Goal: Information Seeking & Learning: Learn about a topic

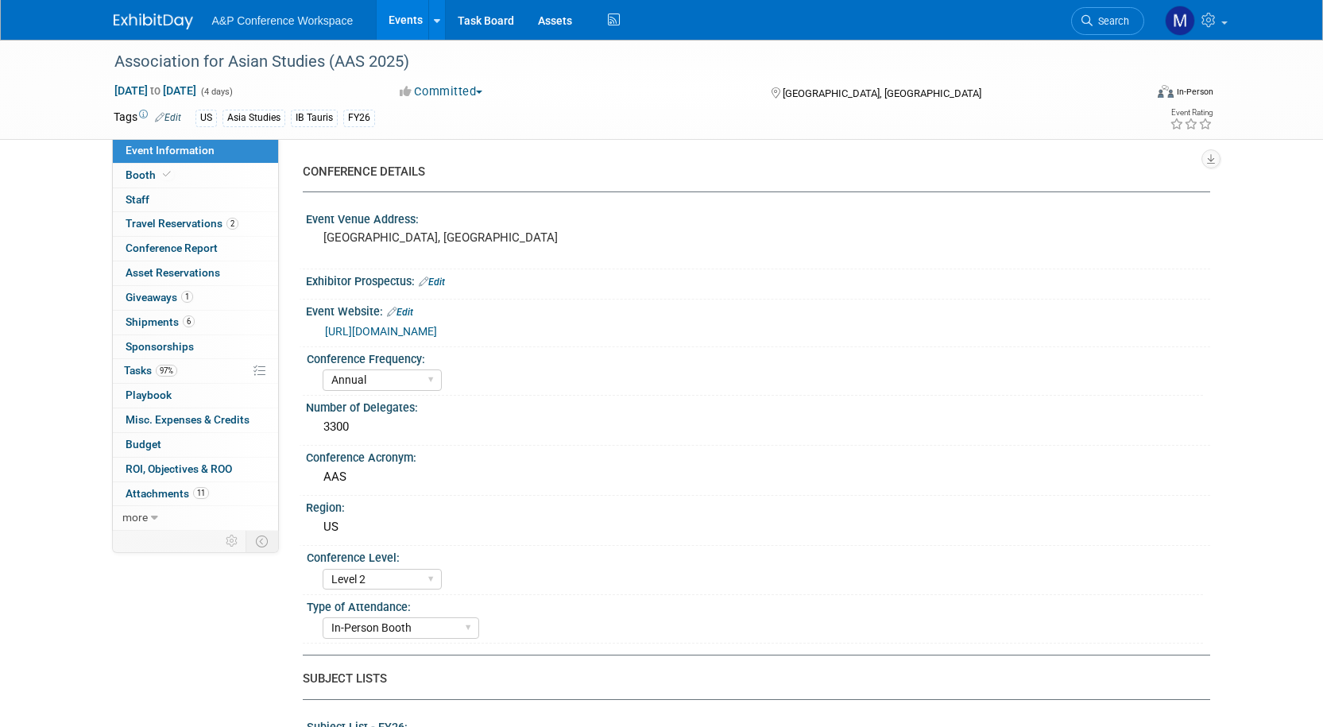
select select "Annual"
select select "Level 2"
select select "In-Person Booth"
select select "Asia Studies"
select select "Bloomsbury/Rowman & [PERSON_NAME]"
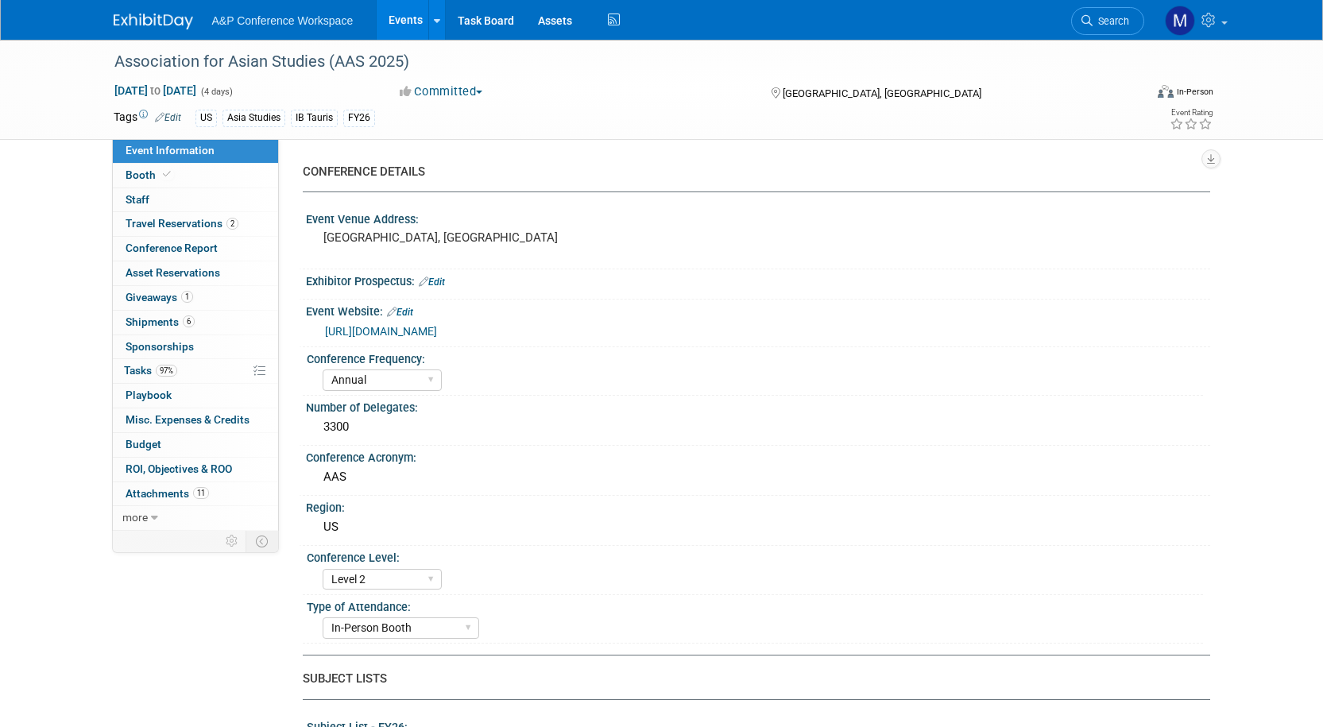
select select "[PERSON_NAME]"
select select "Networking/Commissioning"
click at [1120, 22] on span "Search" at bounding box center [1111, 21] width 37 height 12
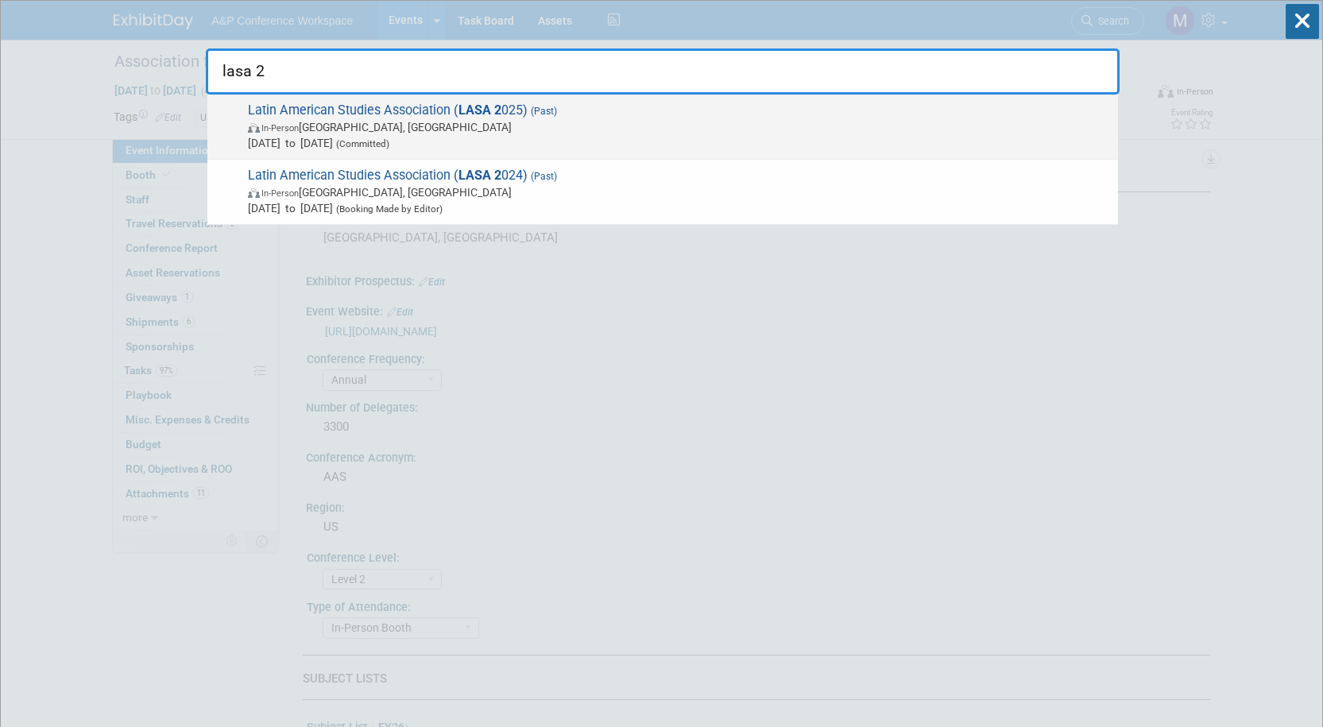
type input "lasa 2"
click at [540, 116] on span "(Past)" at bounding box center [542, 111] width 29 height 11
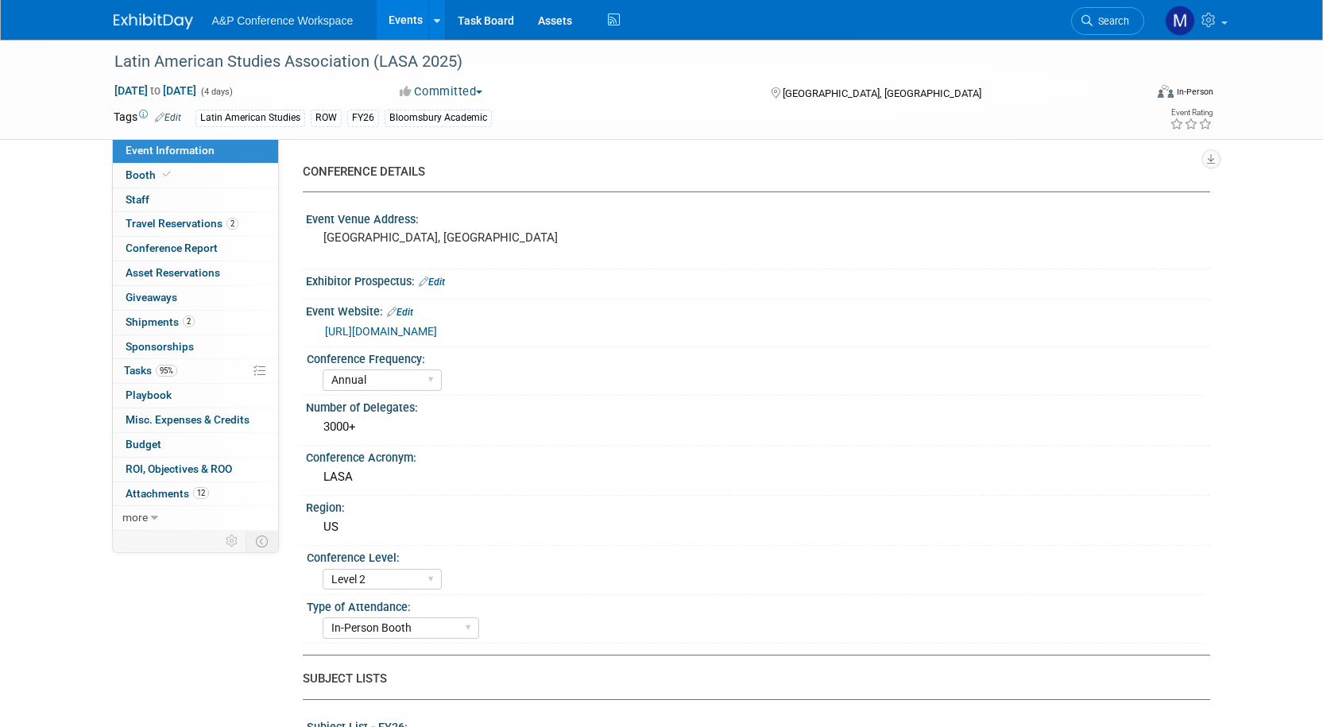
select select "Annual"
select select "Level 2"
select select "In-Person Booth"
select select "Latin American Studies"
select select "Bloomsbury/Rowman & [PERSON_NAME]"
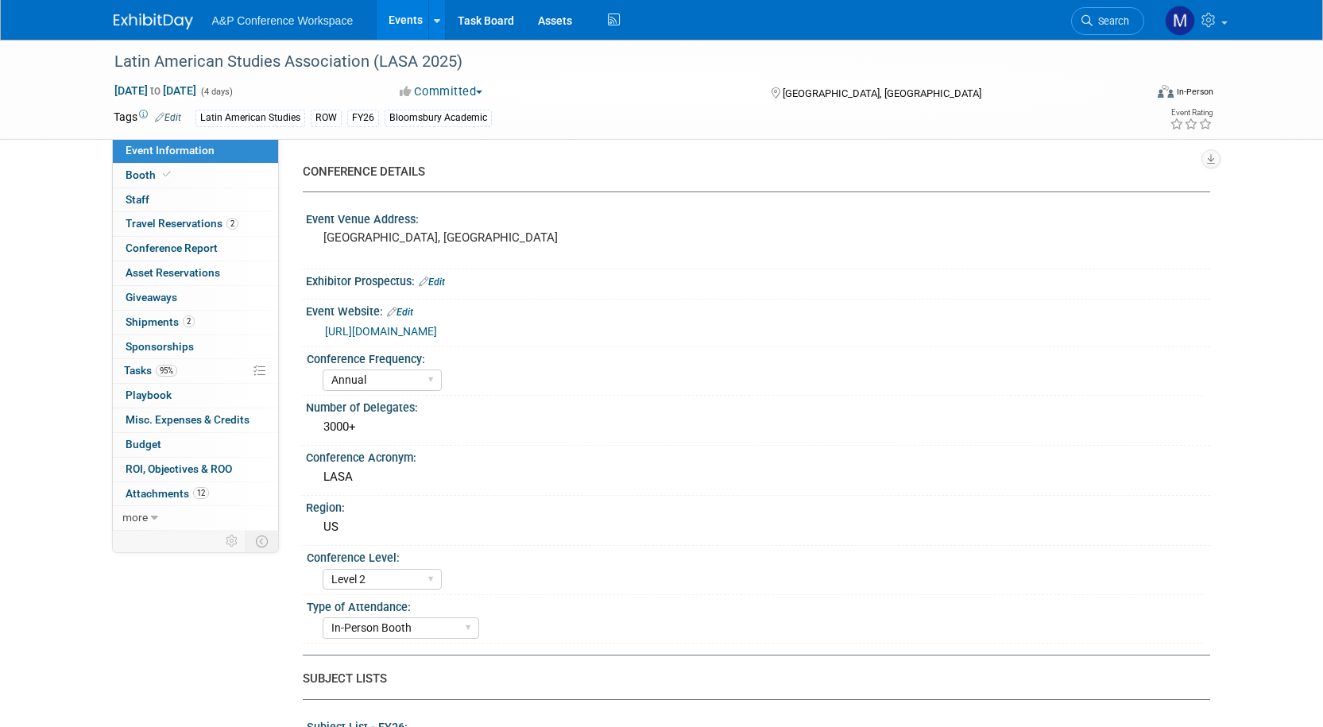
select select "[PERSON_NAME]"
select select "Inspection/Exam Copy Leads​"
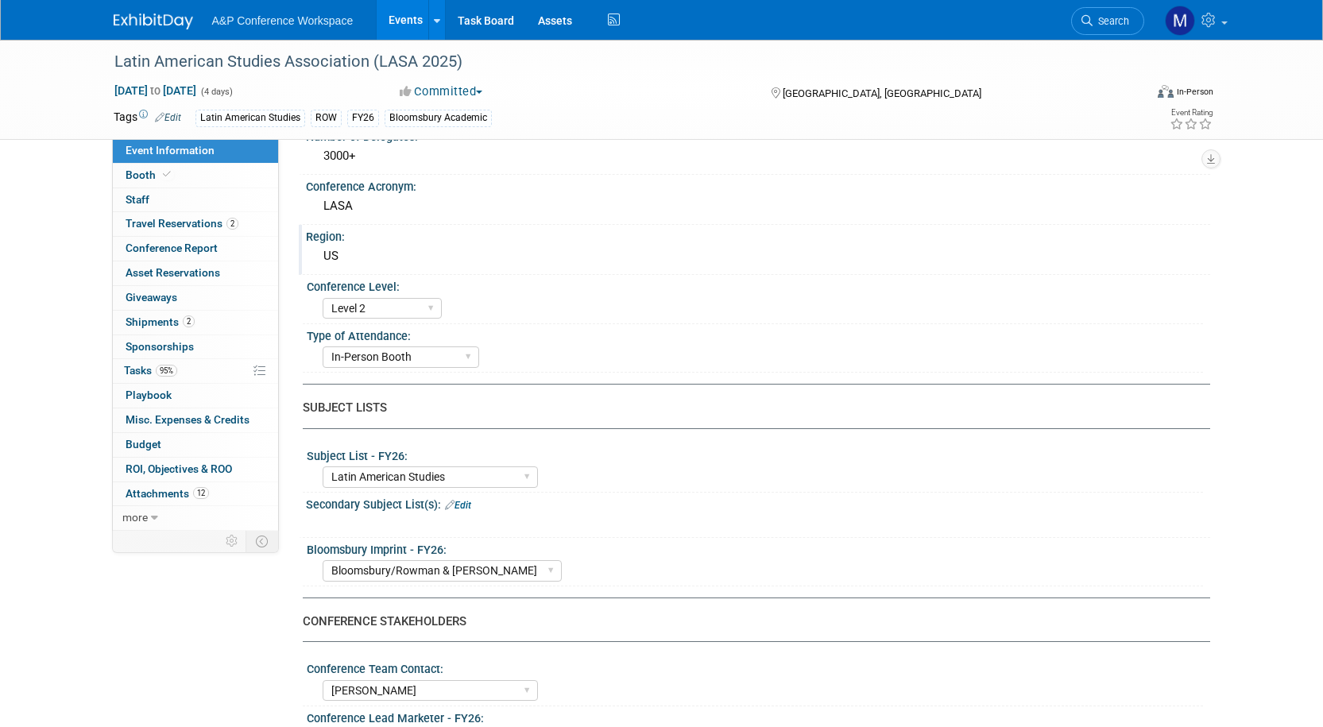
scroll to position [238, 0]
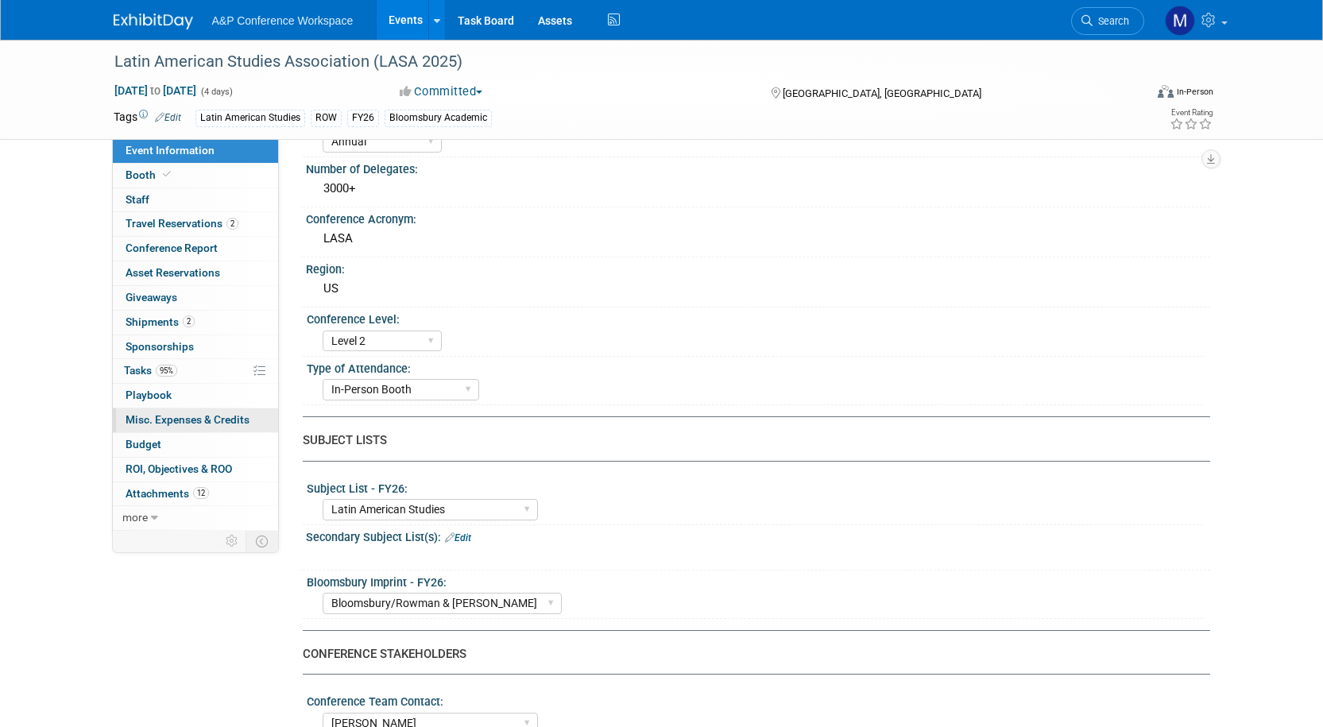
click at [150, 418] on span "Misc. Expenses & Credits 0" at bounding box center [188, 419] width 124 height 13
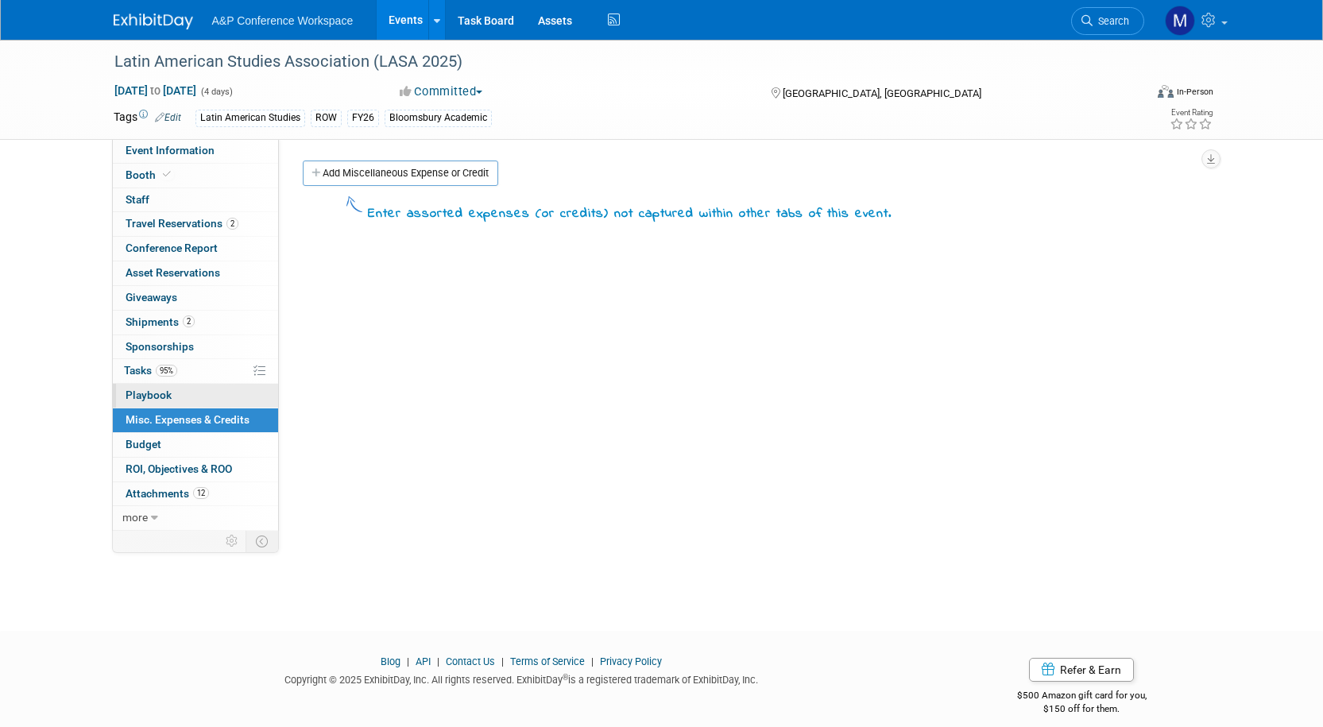
click at [173, 405] on link "0 Playbook 0" at bounding box center [195, 396] width 165 height 24
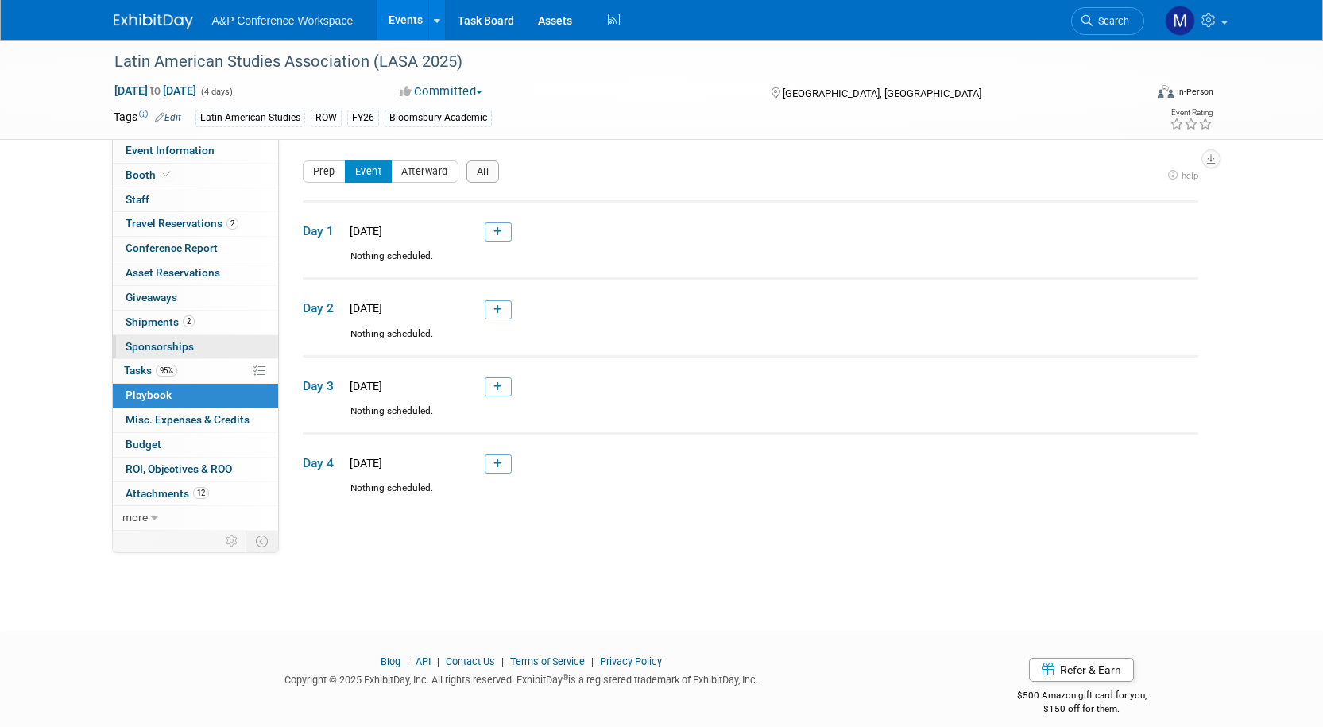
click at [165, 348] on span "Sponsorships 0" at bounding box center [160, 346] width 68 height 13
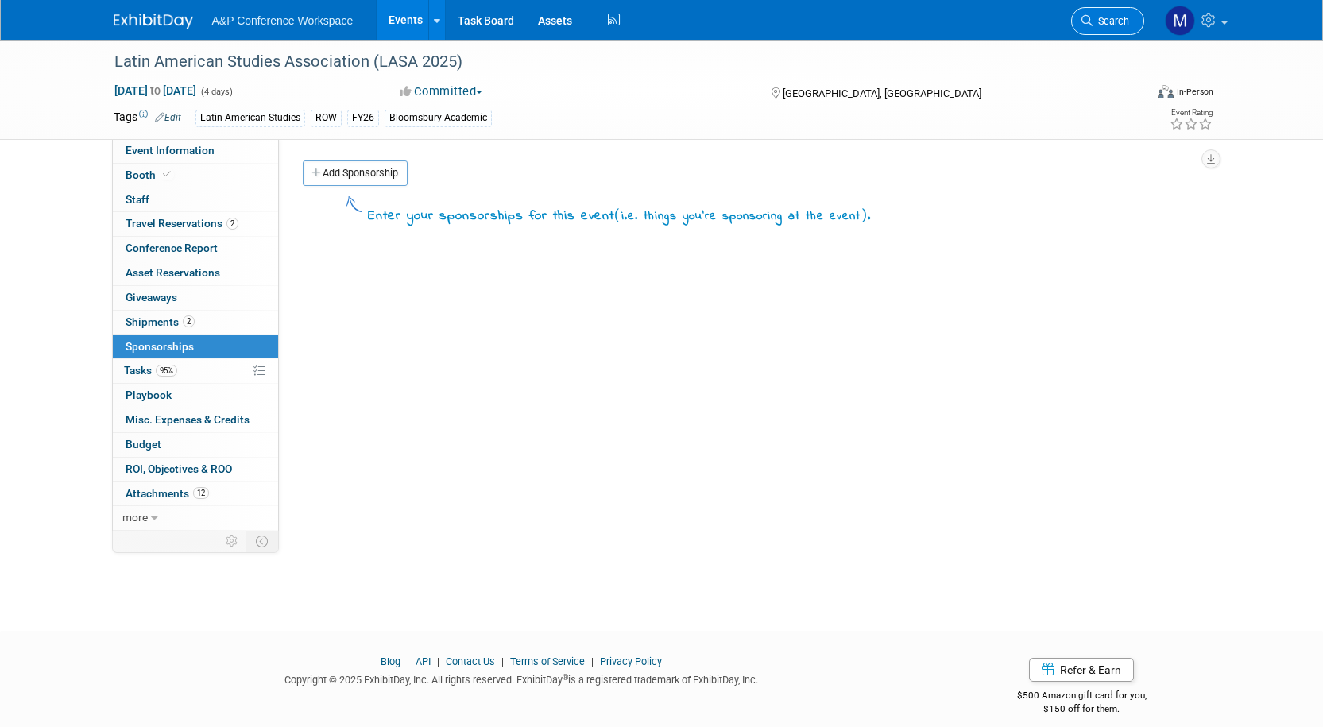
click at [1110, 18] on span "Search" at bounding box center [1111, 21] width 37 height 12
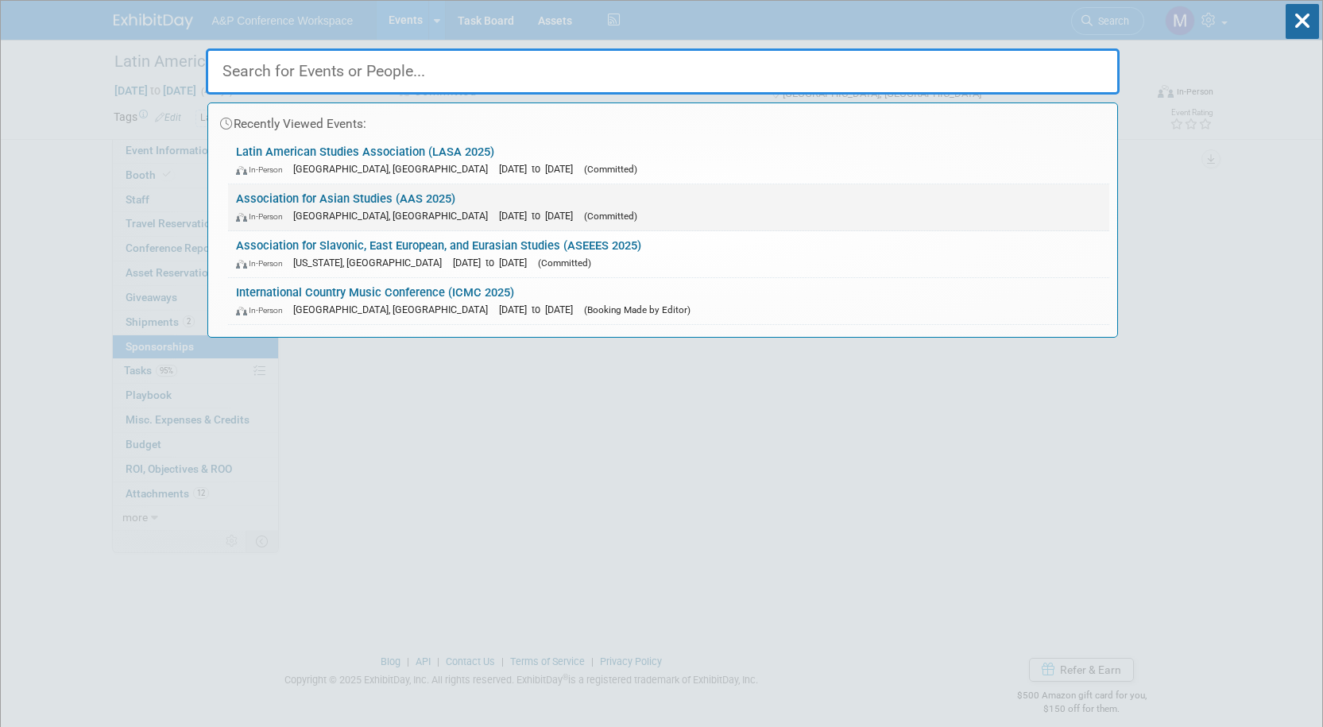
click at [321, 203] on link "Association for Asian Studies (AAS 2025) In-Person Columbus, OH Mar 13, 2025 to…" at bounding box center [668, 207] width 881 height 46
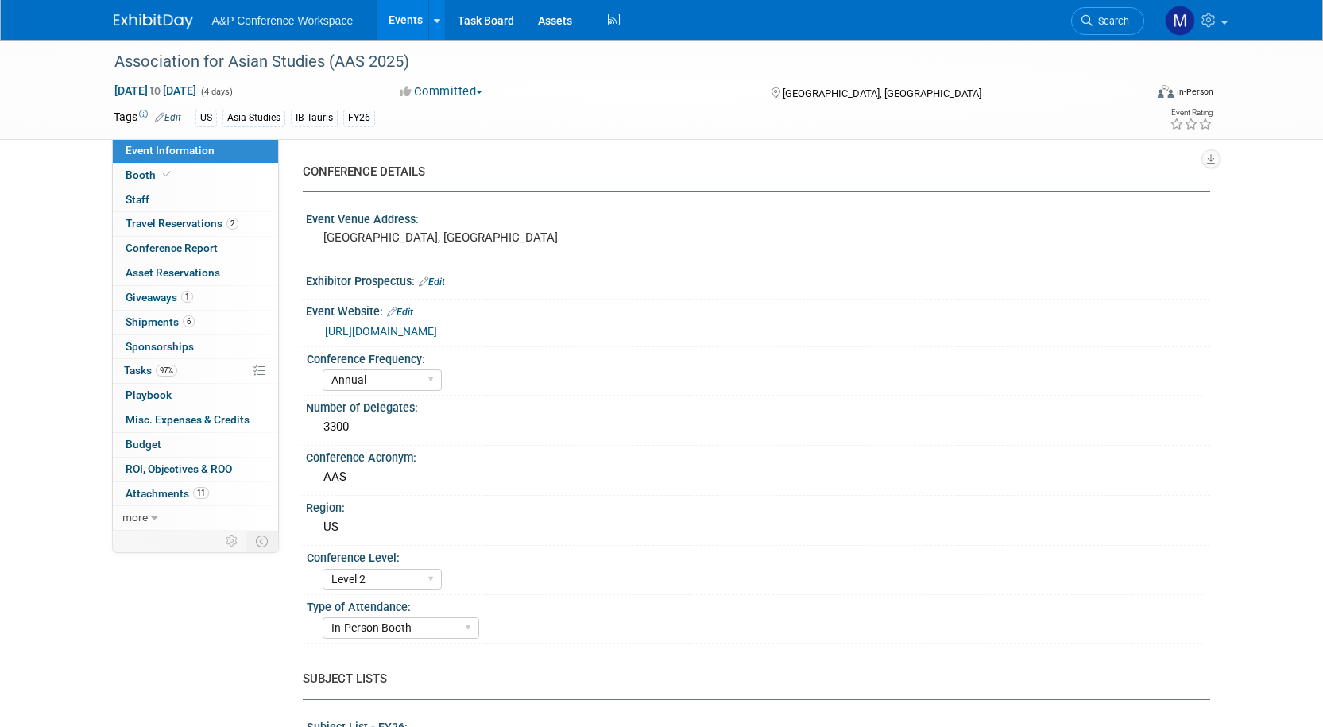
select select "Annual"
select select "Level 2"
select select "In-Person Booth"
select select "Asia Studies"
select select "Bloomsbury/Rowman & [PERSON_NAME]"
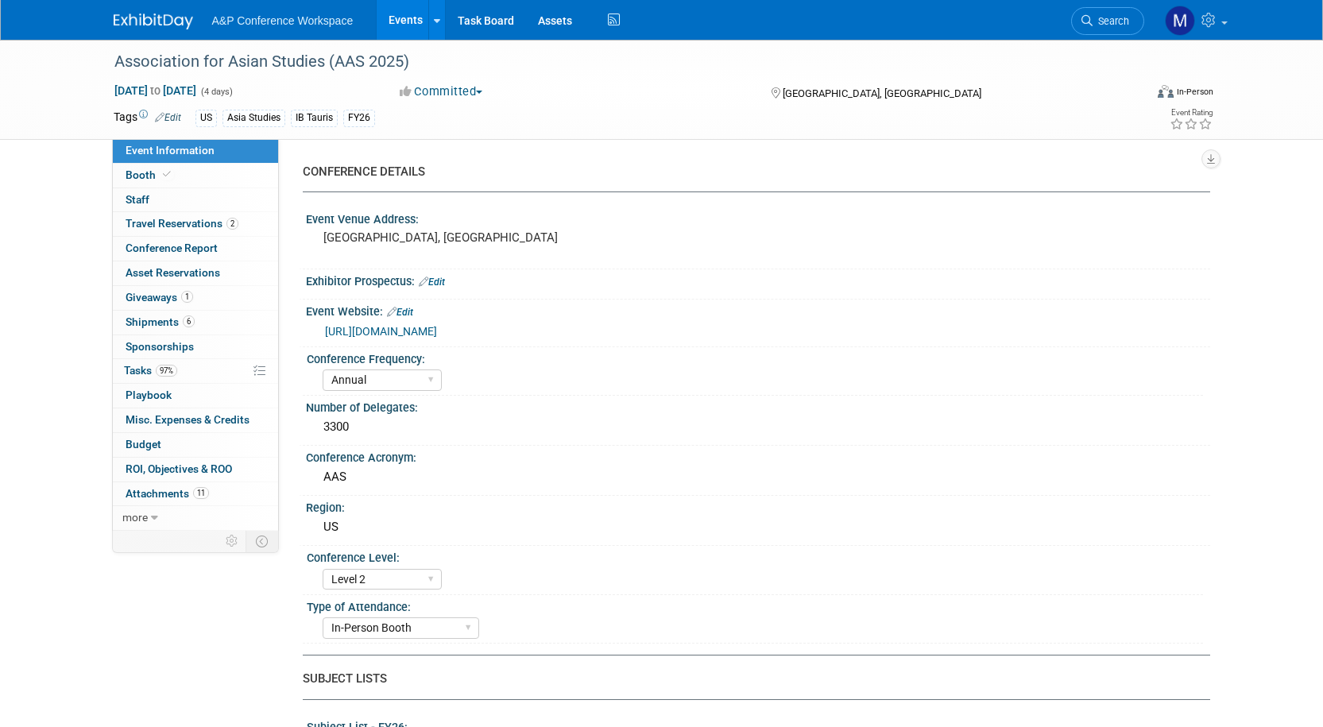
select select "[PERSON_NAME]"
select select "Networking/Commissioning"
click at [144, 442] on span "Budget" at bounding box center [144, 444] width 36 height 13
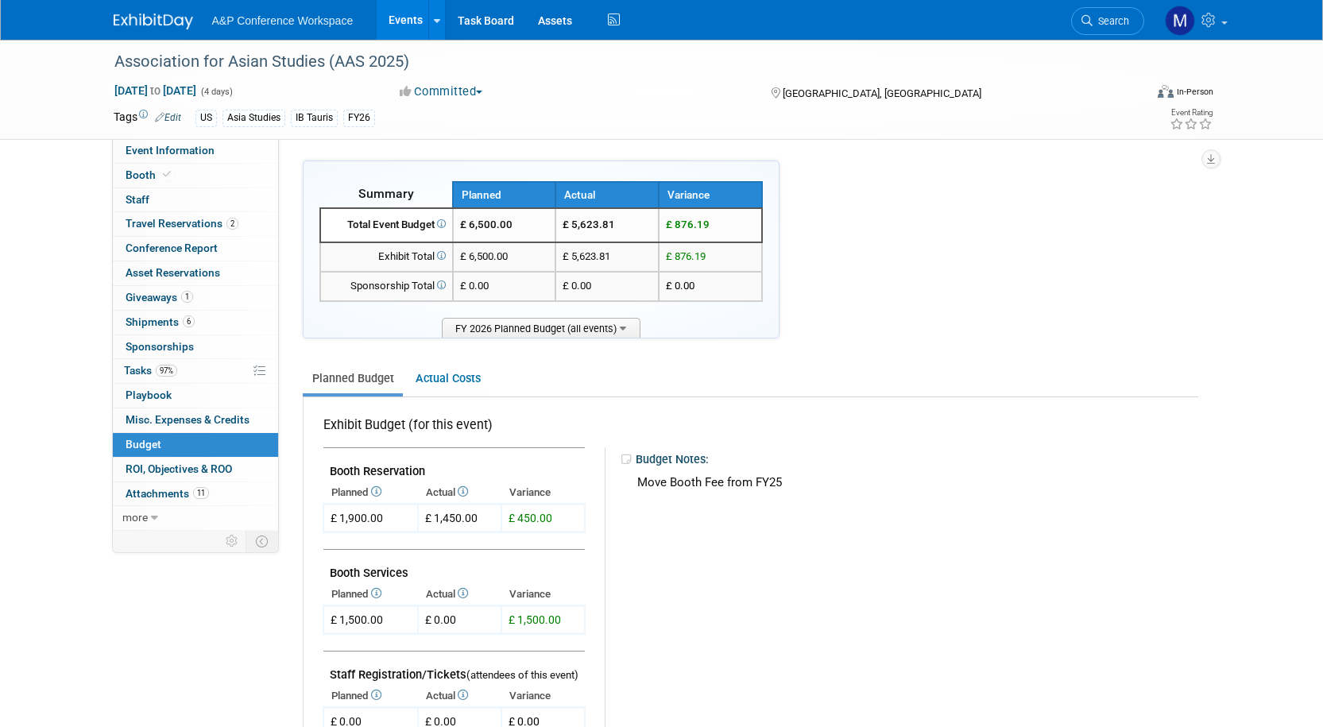
drag, startPoint x: 621, startPoint y: 257, endPoint x: 559, endPoint y: 253, distance: 62.9
click at [559, 253] on td "£ 5,623.81" at bounding box center [606, 256] width 103 height 29
click at [558, 253] on td "£ 5,623.81" at bounding box center [606, 256] width 103 height 29
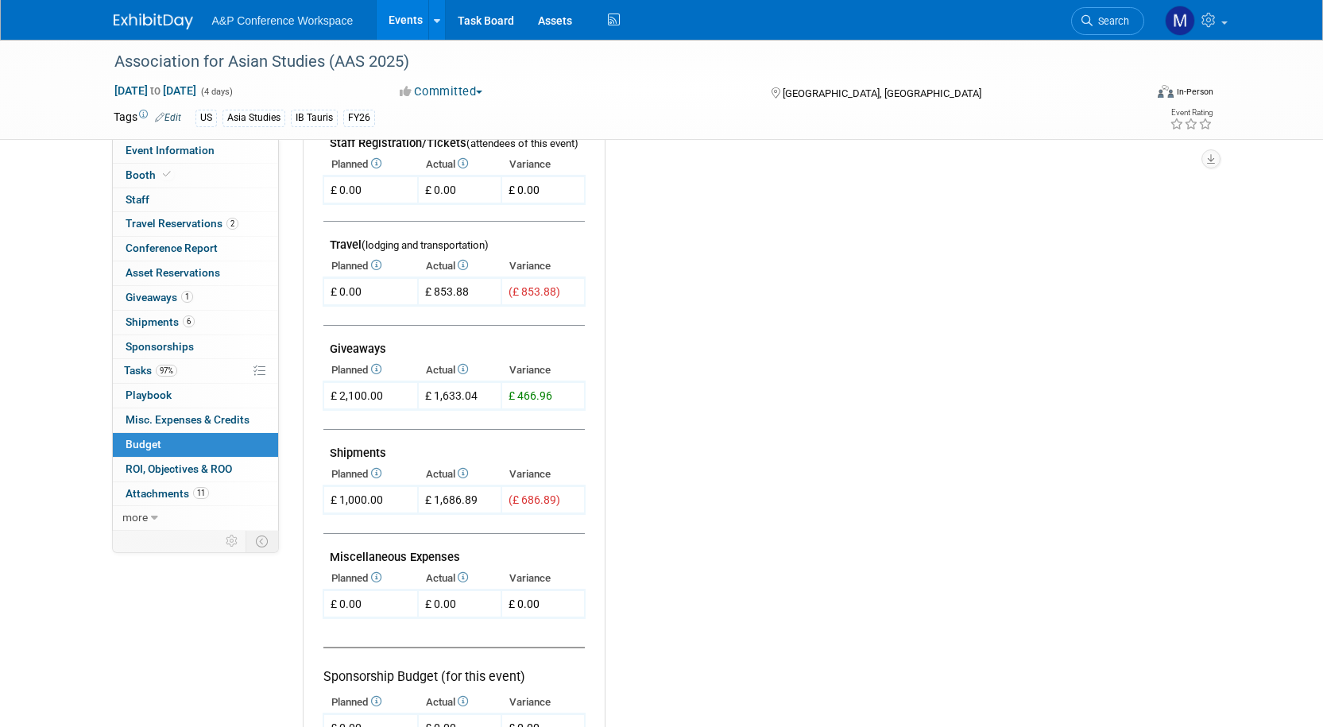
scroll to position [570, 0]
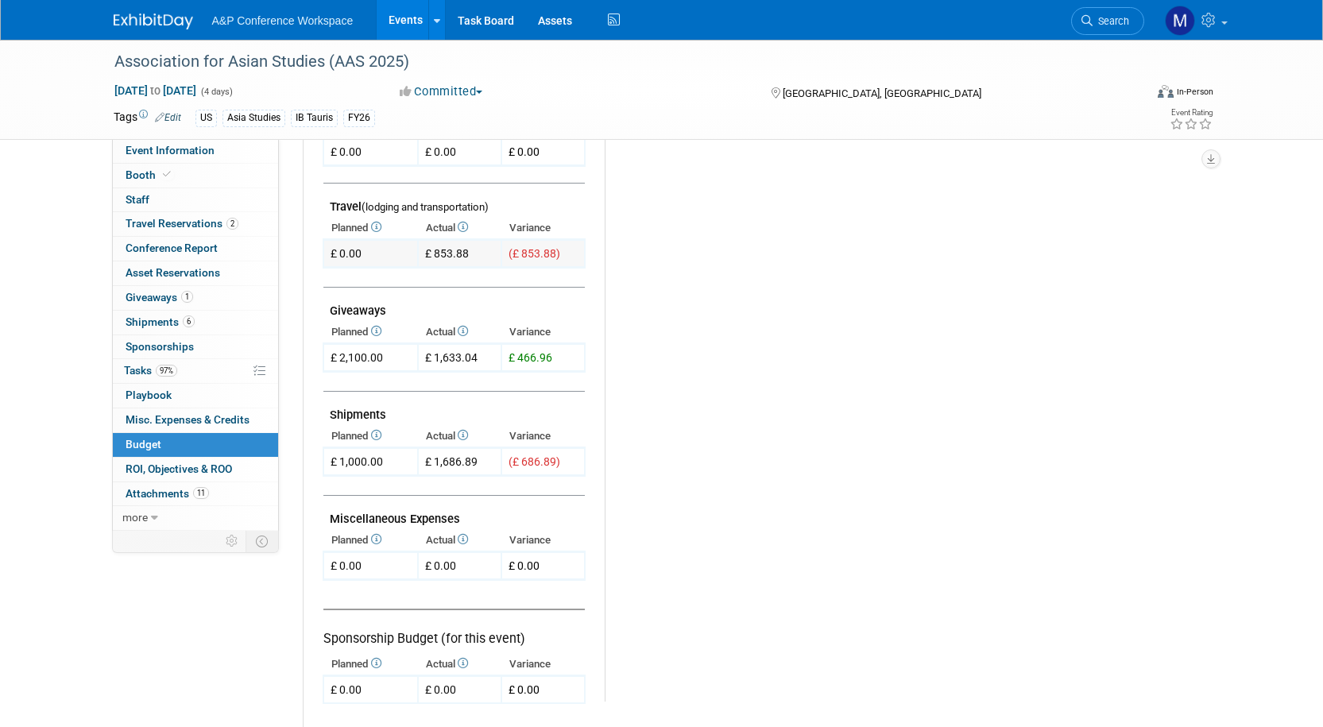
drag, startPoint x: 427, startPoint y: 251, endPoint x: 470, endPoint y: 251, distance: 43.7
click at [470, 251] on td "£ 853.88" at bounding box center [459, 254] width 83 height 28
copy td "£ 853.88"
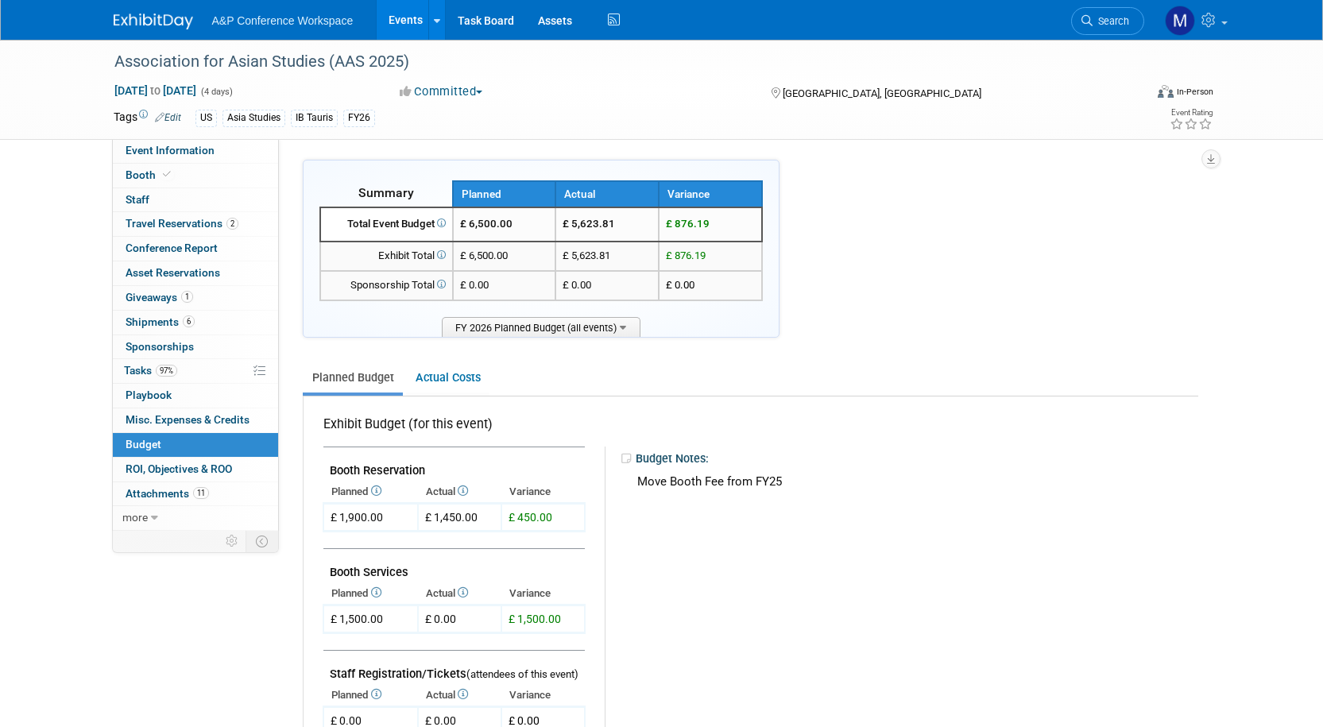
scroll to position [0, 0]
click at [1096, 12] on link "Search" at bounding box center [1107, 21] width 73 height 28
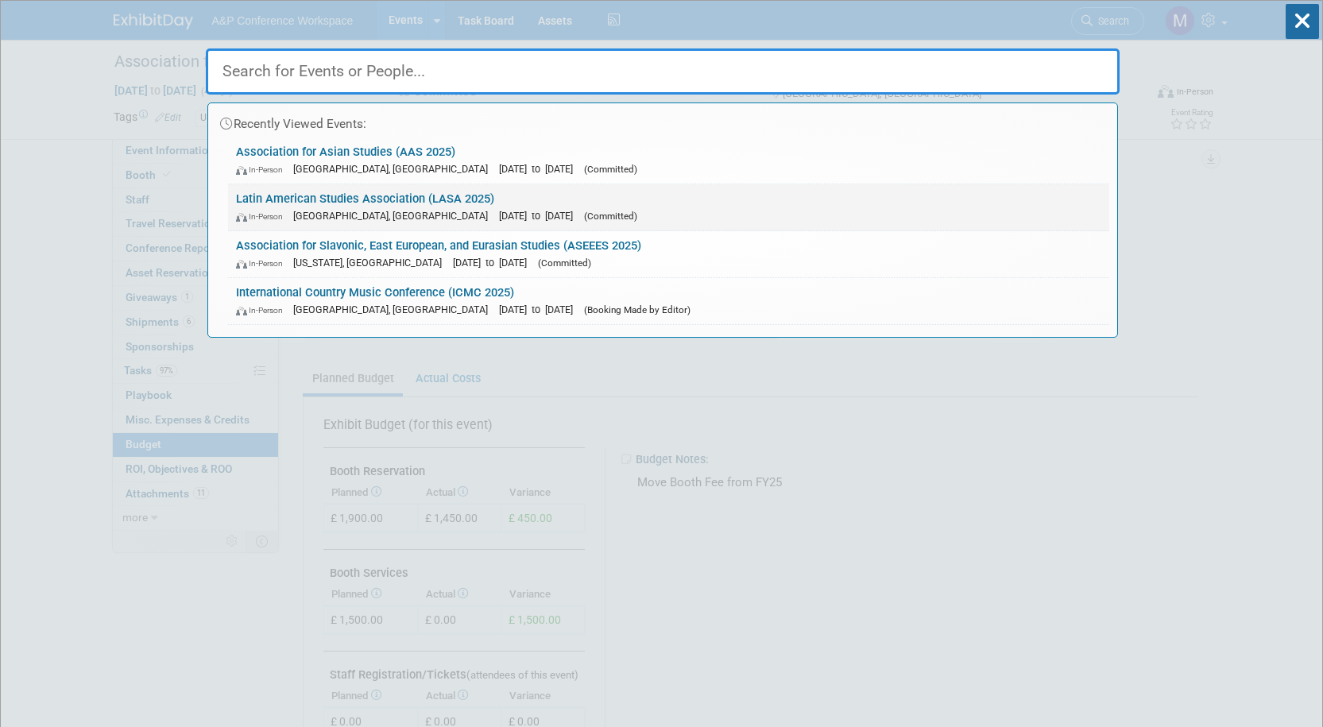
click at [470, 198] on link "Latin American Studies Association (LASA 2025) In-Person [GEOGRAPHIC_DATA], [GE…" at bounding box center [668, 207] width 881 height 46
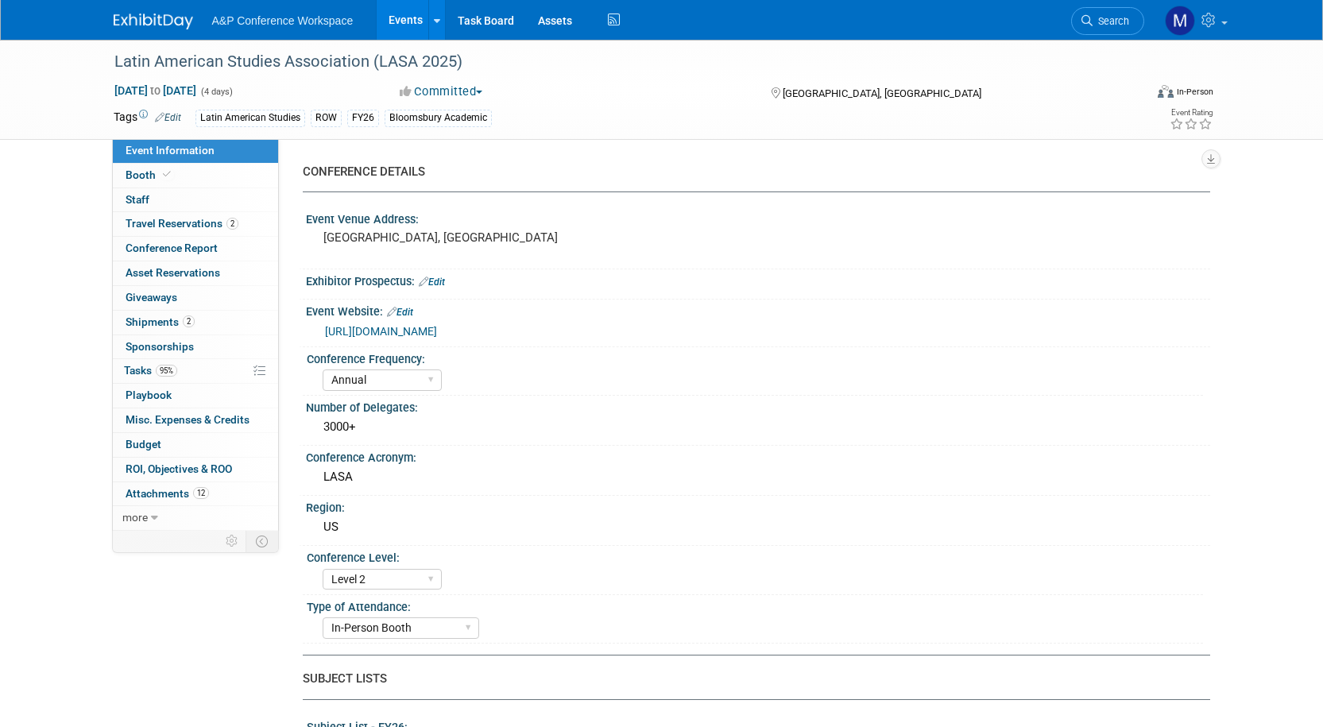
select select "Annual"
select select "Level 2"
select select "In-Person Booth"
select select "Latin American Studies"
select select "Bloomsbury/Rowman & [PERSON_NAME]"
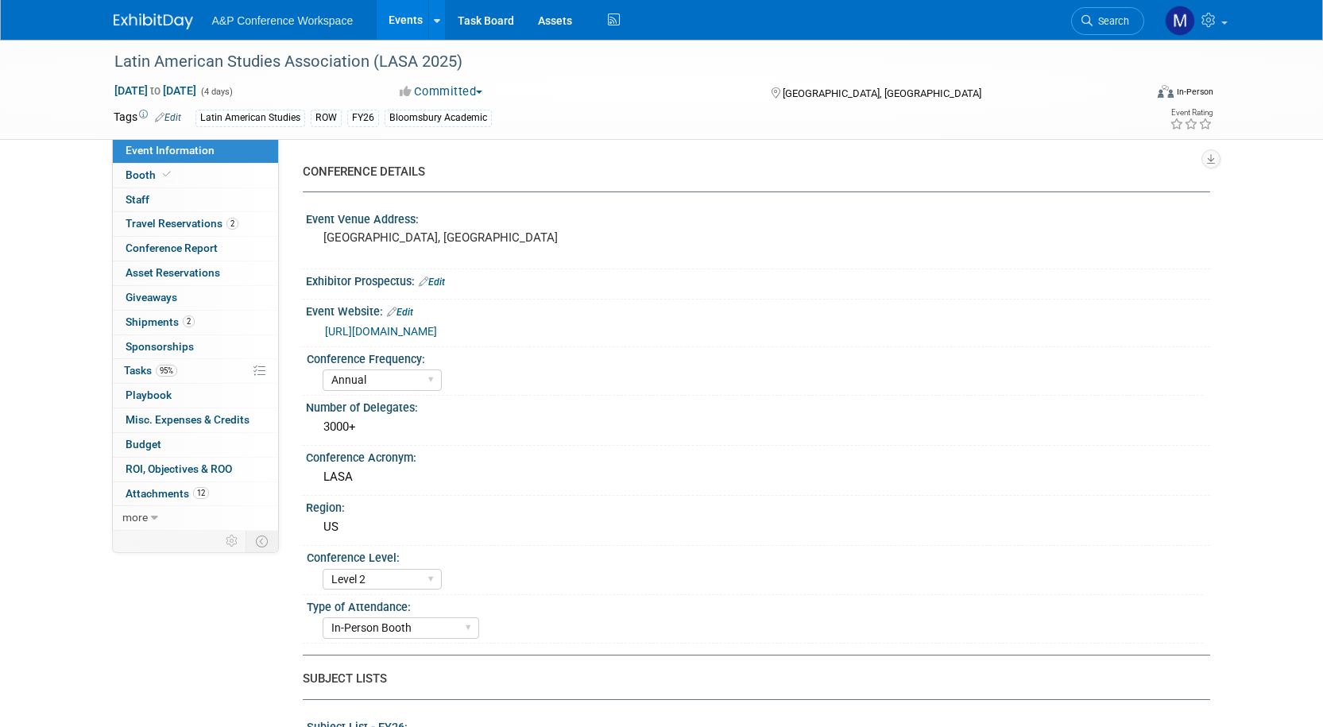
select select "[PERSON_NAME]"
select select "Inspection/Exam Copy Leads​"
click at [163, 443] on link "Budget" at bounding box center [195, 445] width 165 height 24
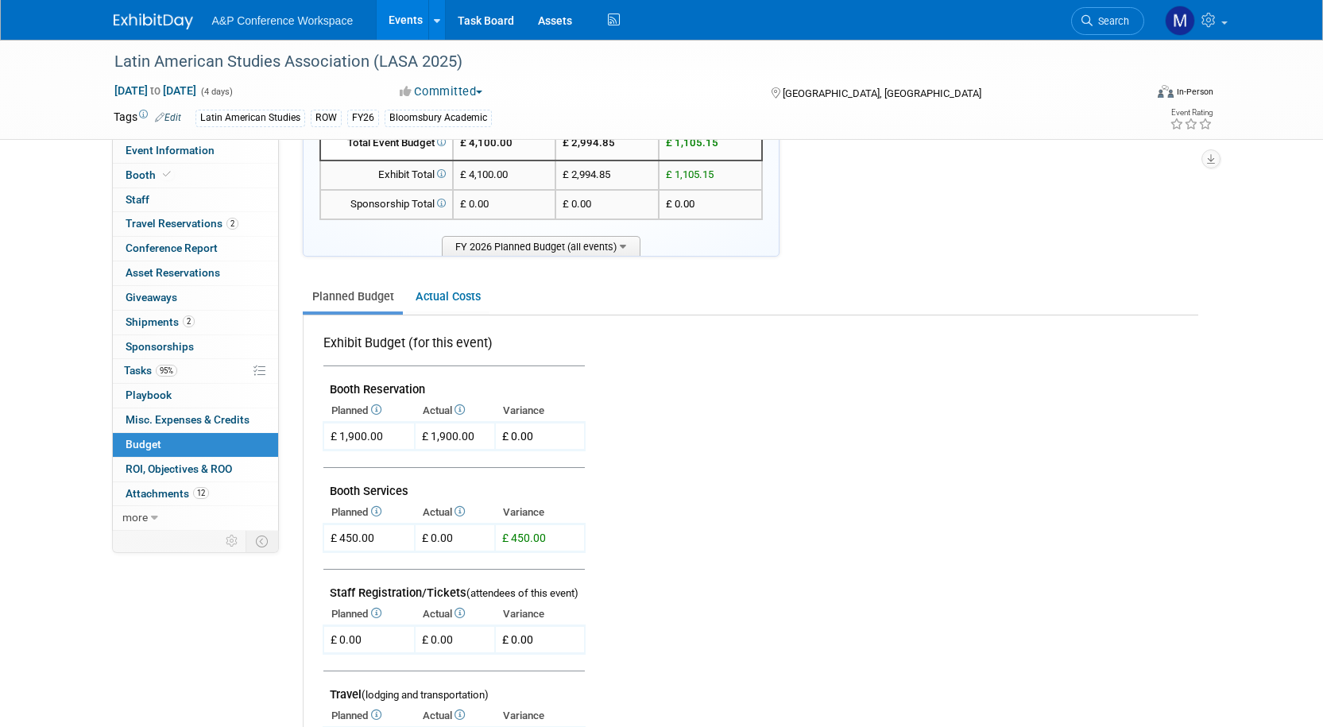
scroll to position [79, 0]
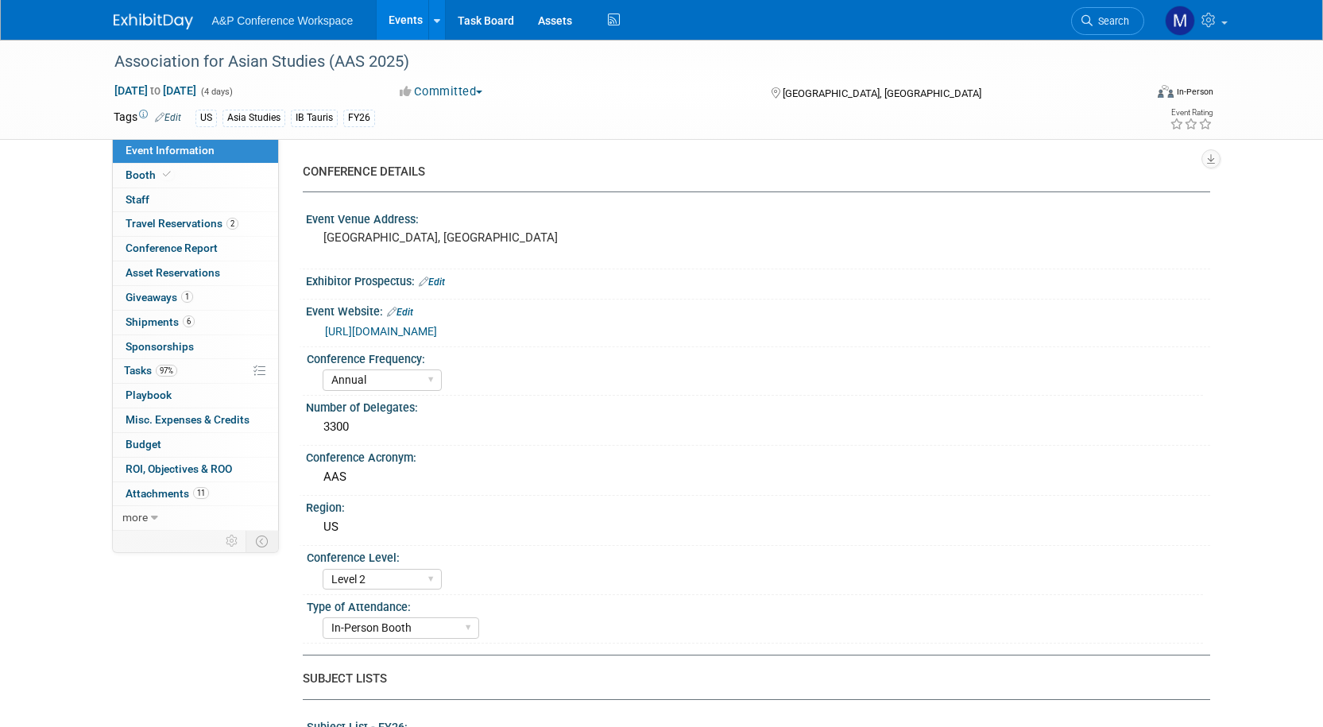
select select "Annual"
select select "Level 2"
select select "In-Person Booth"
select select "Asia Studies"
select select "Bloomsbury/Rowman & [PERSON_NAME]"
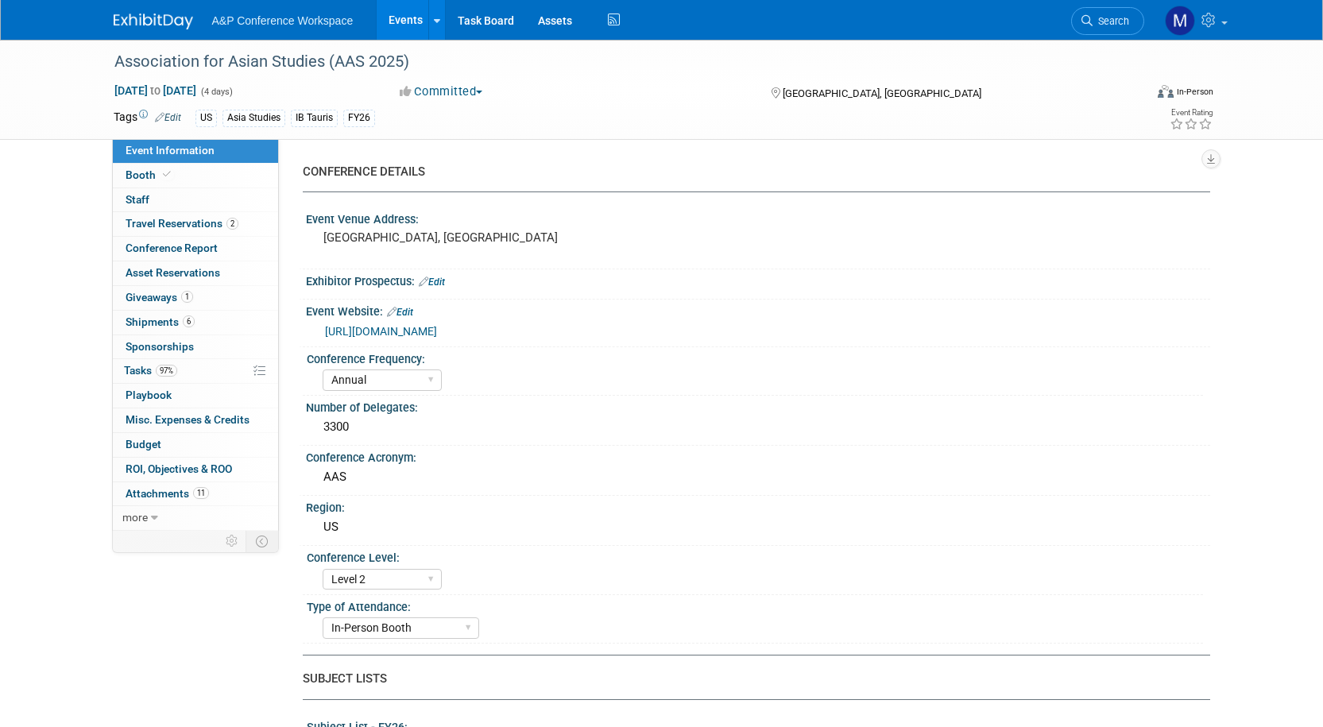
select select "[PERSON_NAME]"
select select "Networking/Commissioning"
click at [1088, 25] on icon at bounding box center [1086, 20] width 11 height 11
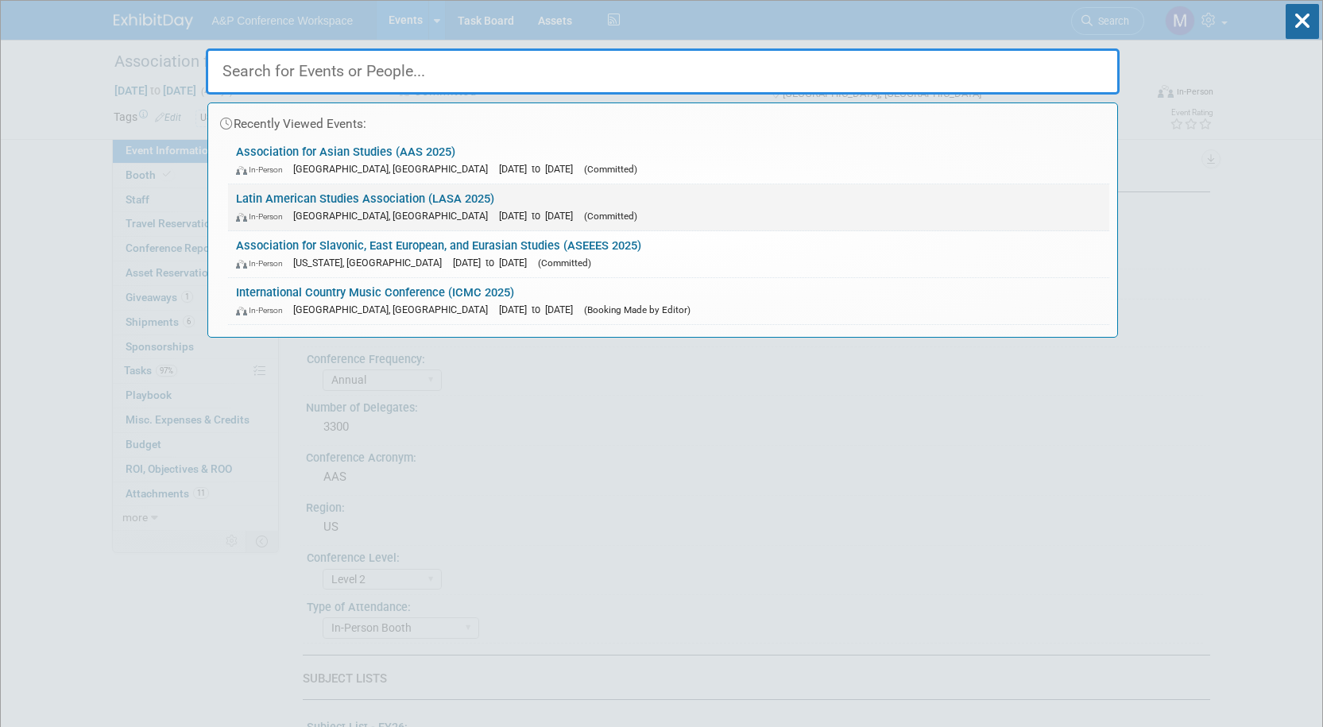
click at [400, 190] on link "Latin American Studies Association (LASA 2025) In-Person [GEOGRAPHIC_DATA], [GE…" at bounding box center [668, 207] width 881 height 46
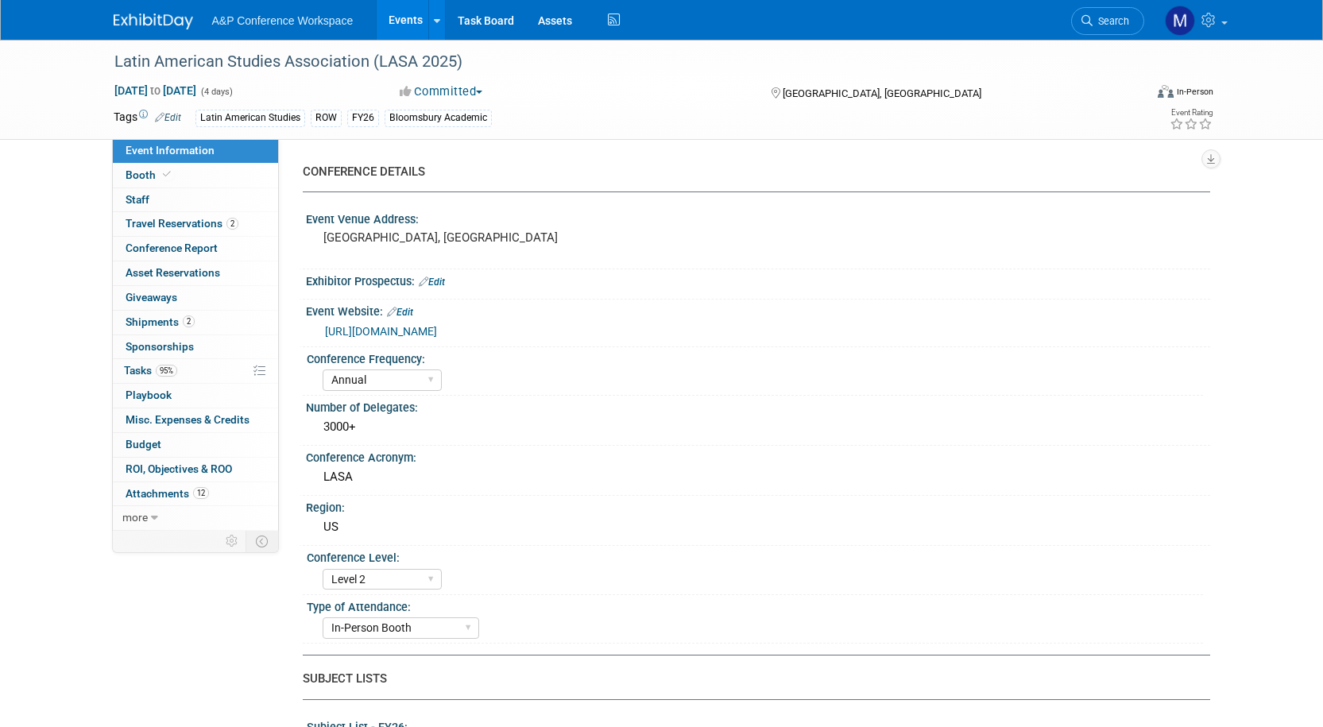
select select "Annual"
select select "Level 2"
select select "In-Person Booth"
select select "Latin American Studies"
select select "Bloomsbury/Rowman & [PERSON_NAME]"
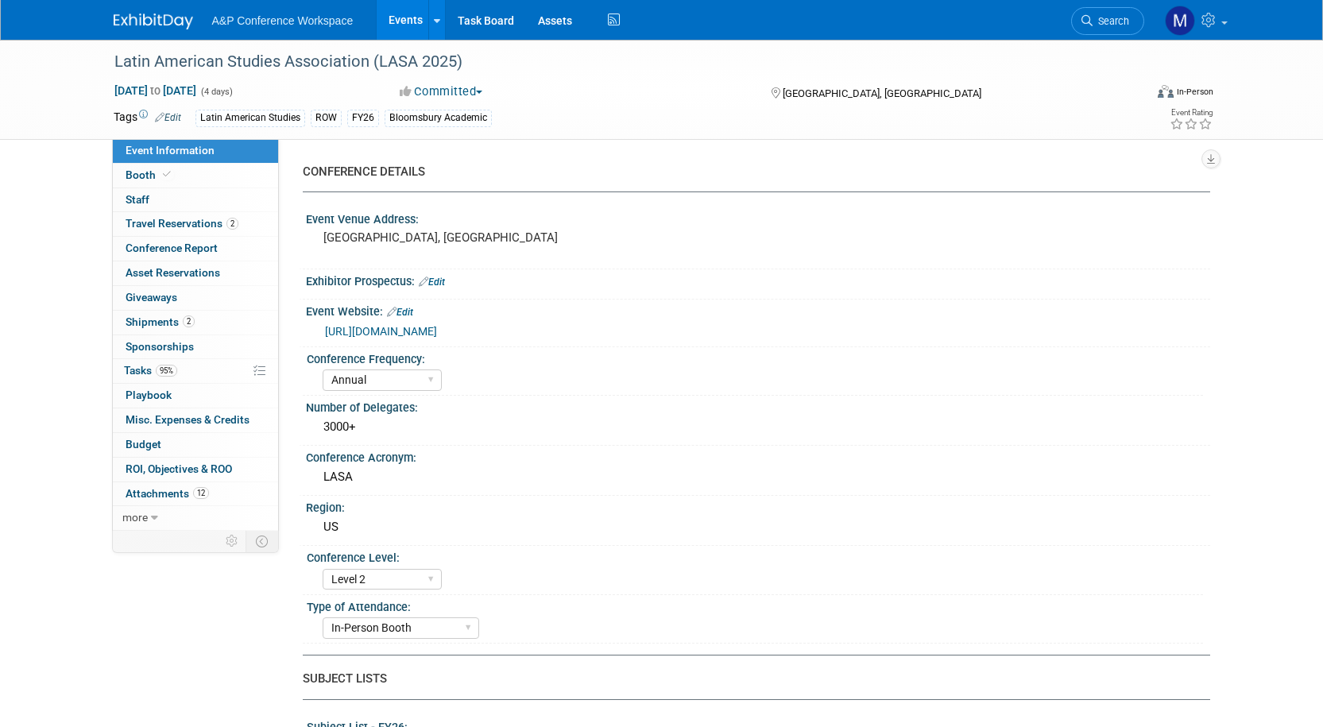
select select "[PERSON_NAME]"
select select "Inspection/Exam Copy Leads​"
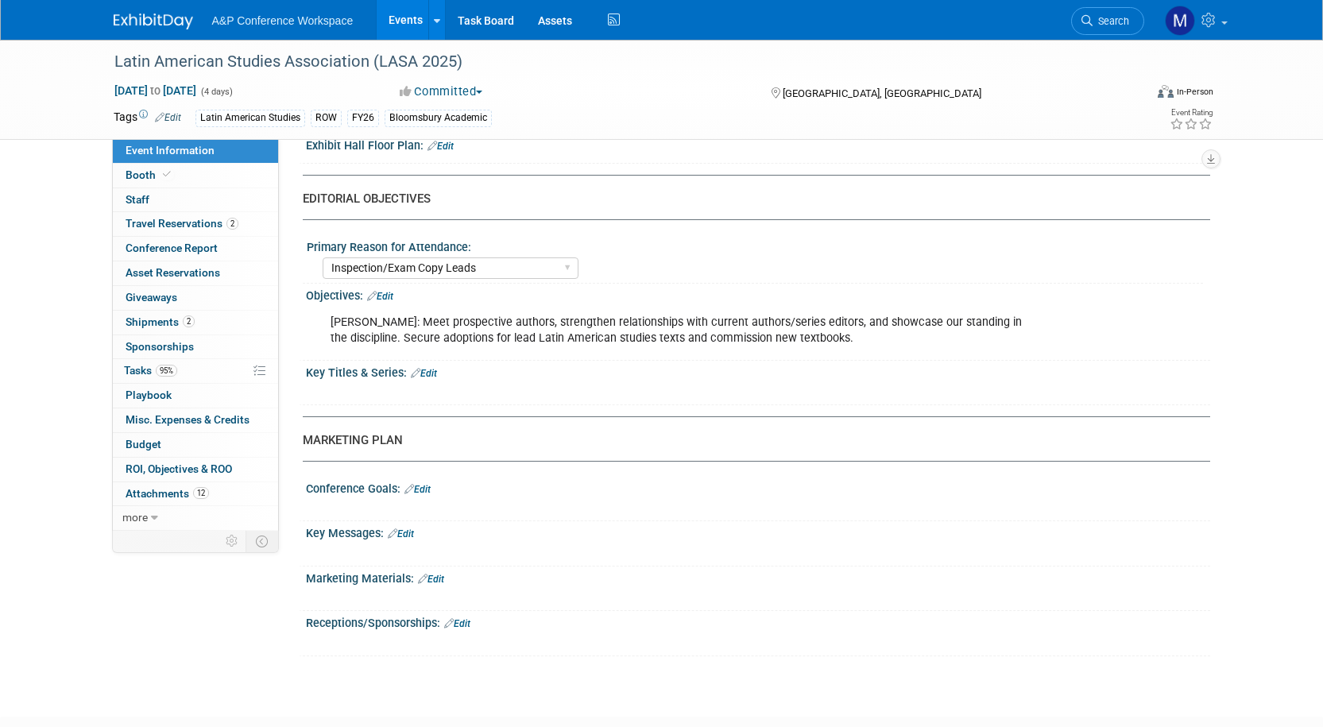
scroll to position [1263, 0]
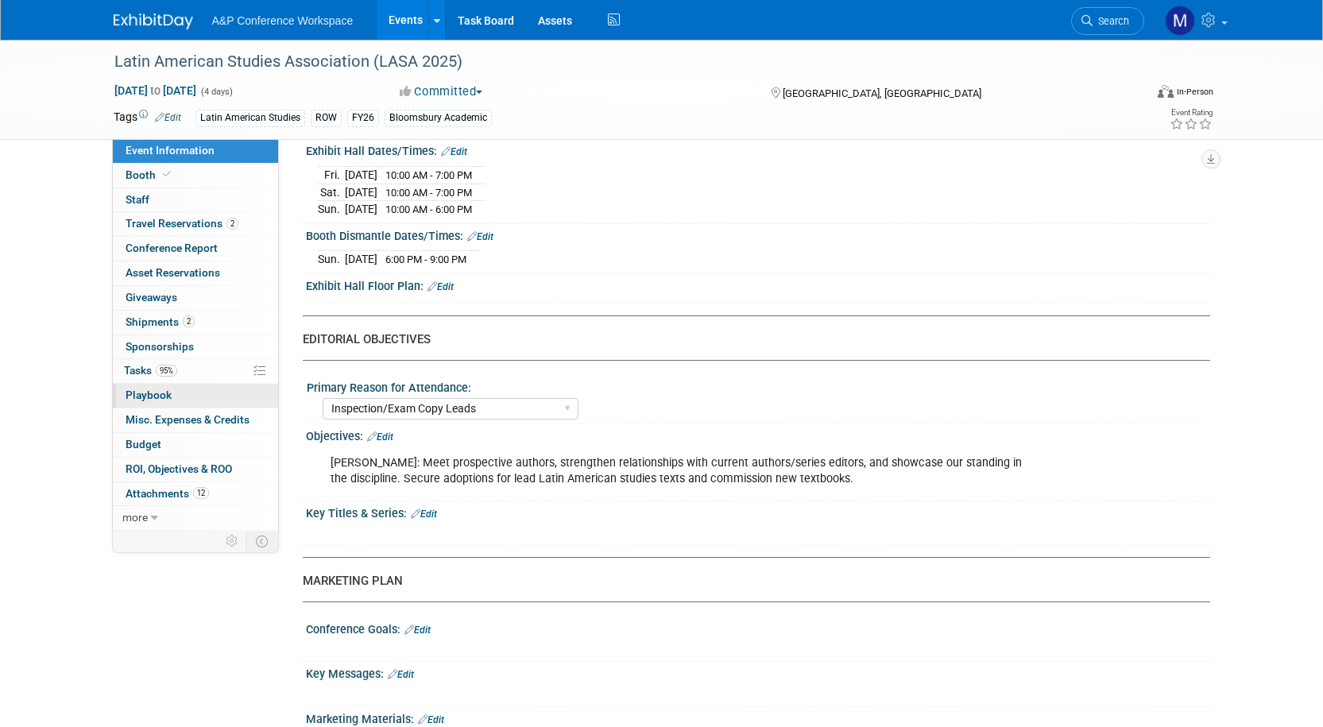
click at [141, 401] on span "Playbook 0" at bounding box center [149, 395] width 46 height 13
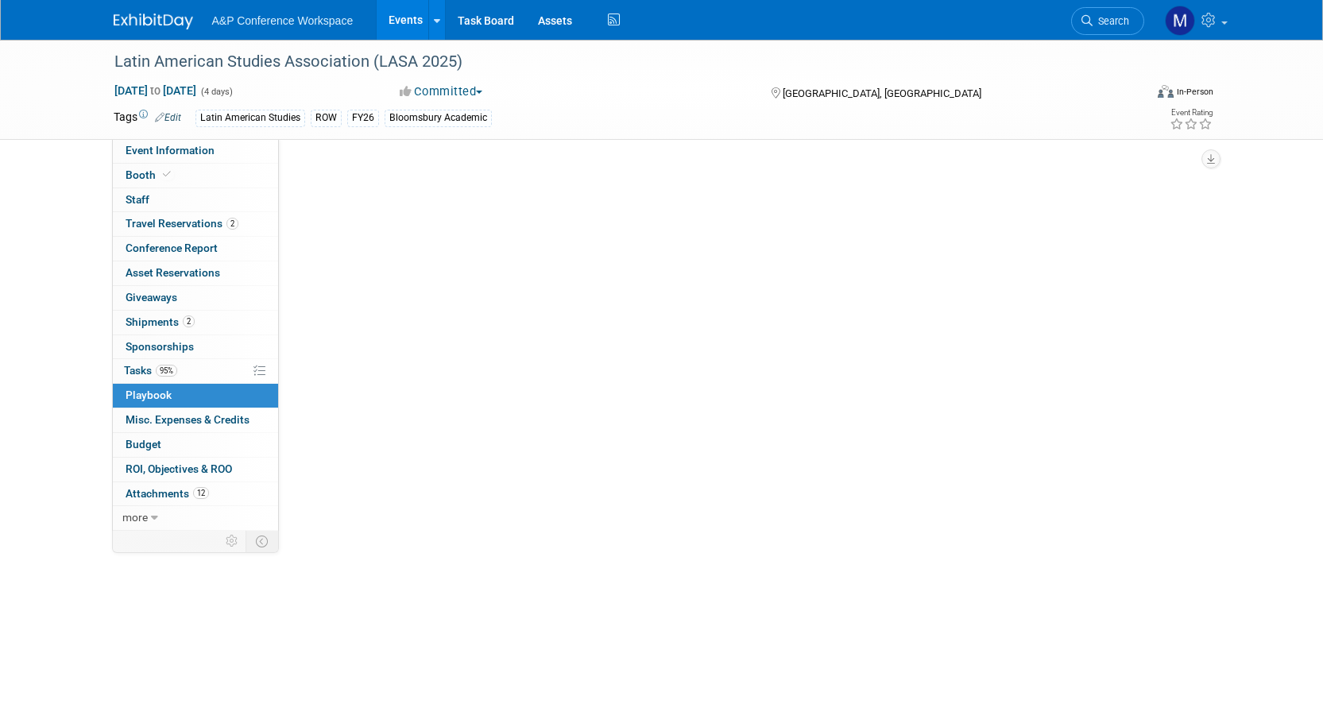
scroll to position [0, 0]
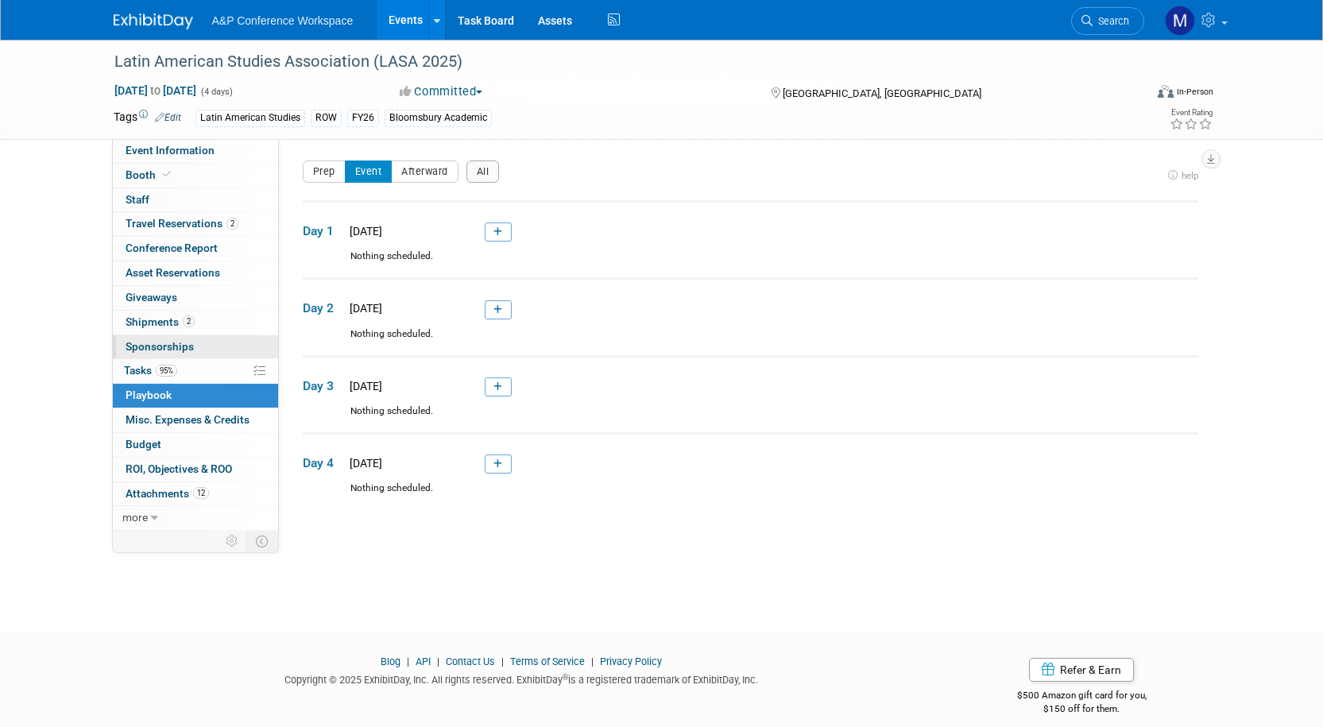
click at [156, 346] on span "Sponsorships 0" at bounding box center [160, 346] width 68 height 13
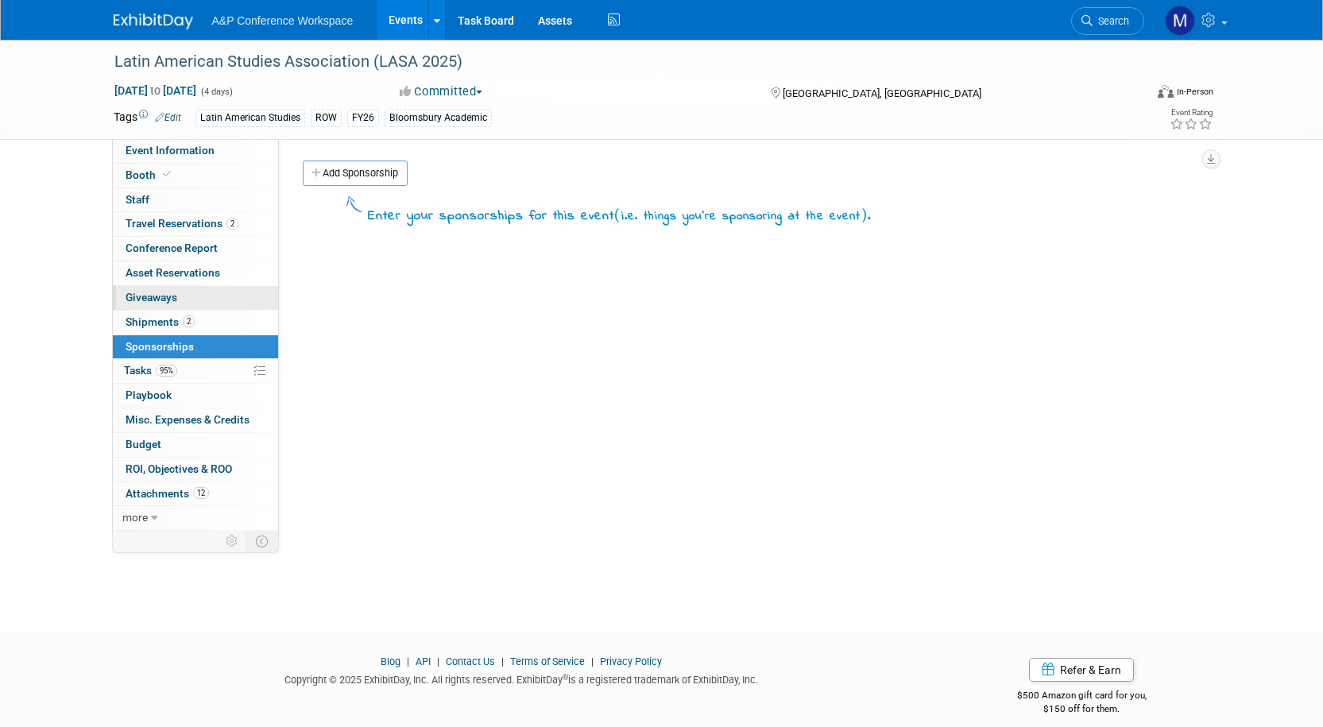
click at [159, 292] on span "Giveaways 0" at bounding box center [152, 297] width 52 height 13
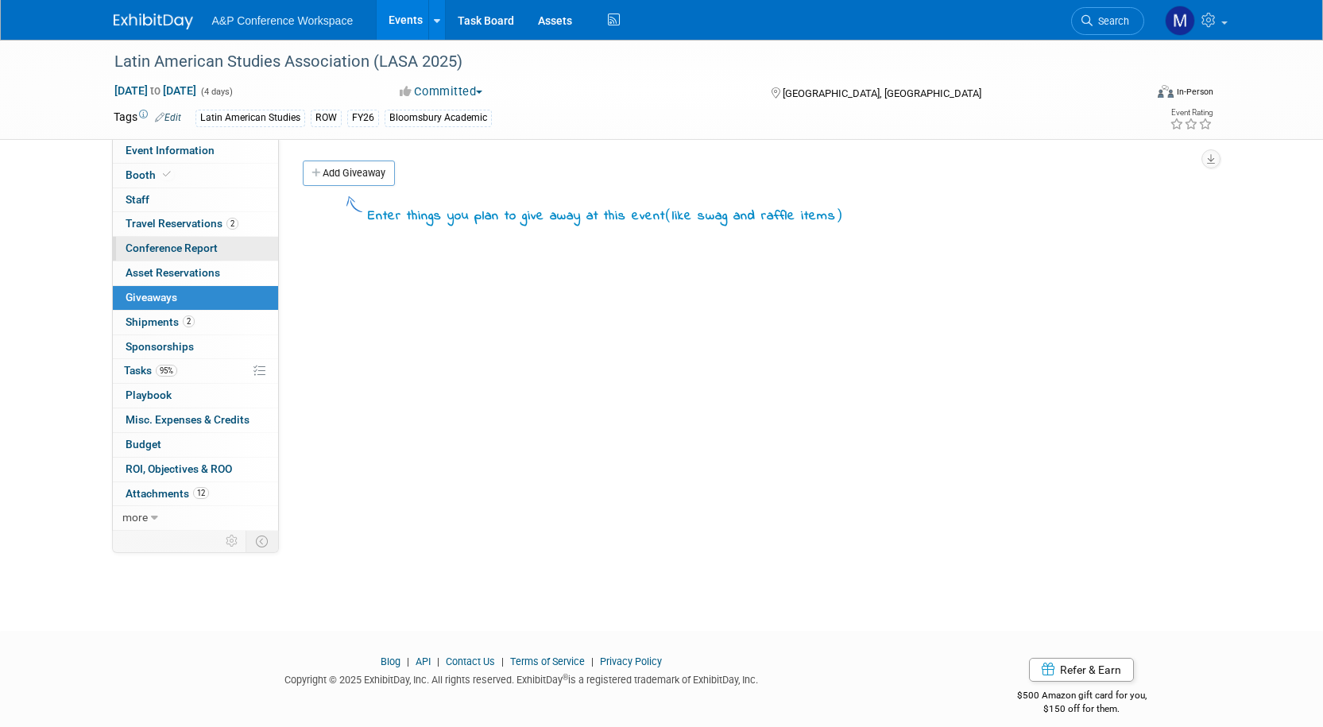
click at [169, 249] on span "Conference Report" at bounding box center [172, 248] width 92 height 13
select select "NO"
select select "YES"
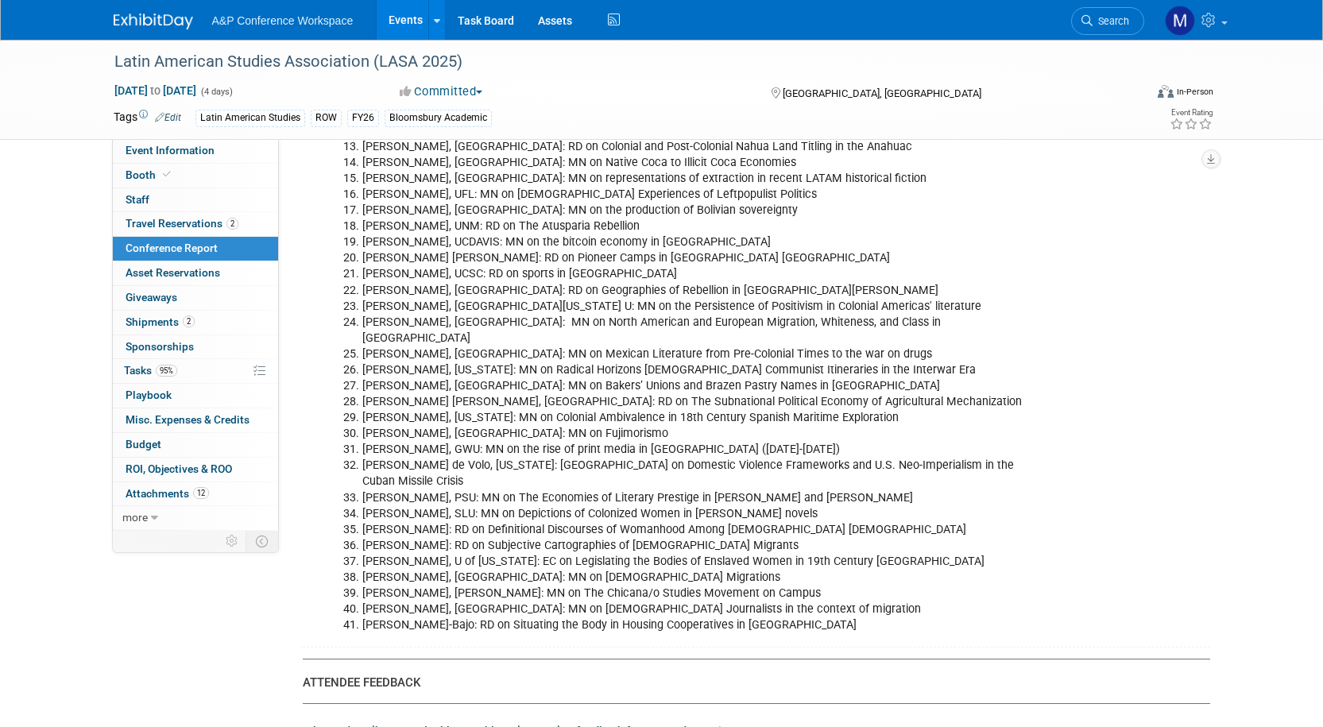
scroll to position [4316, 0]
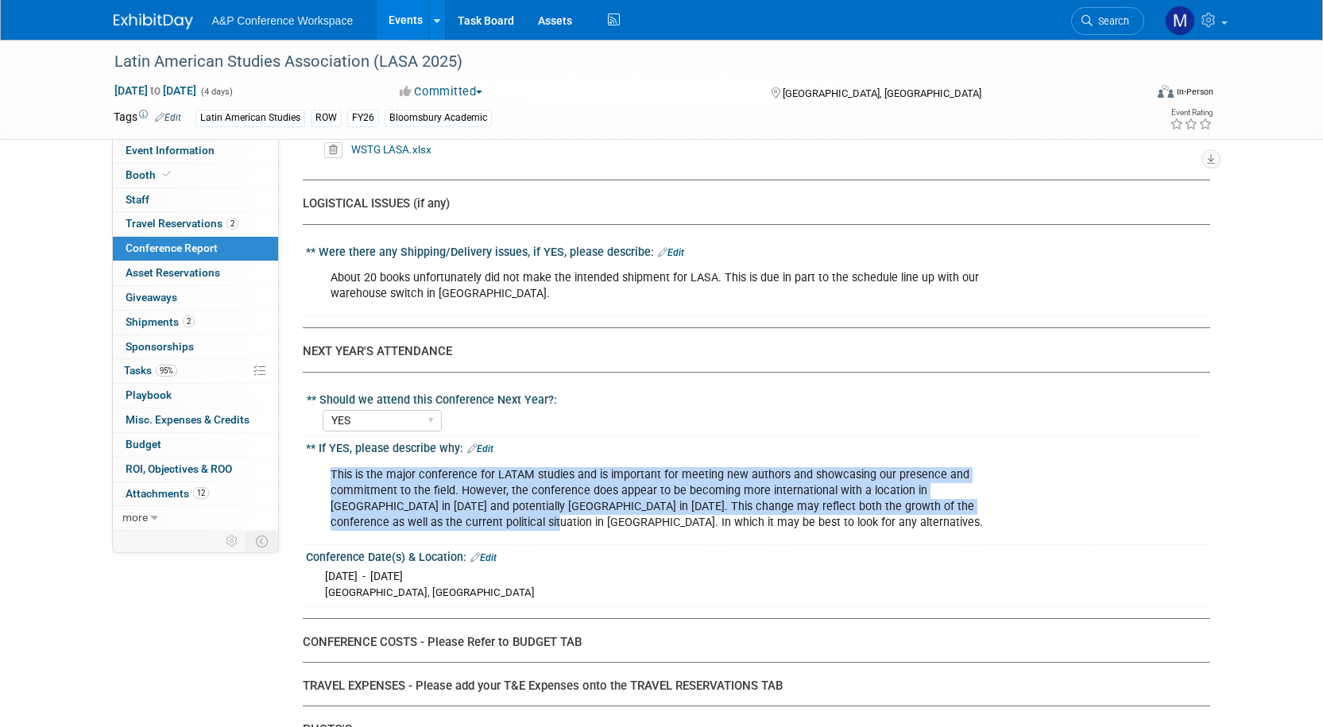
drag, startPoint x: 330, startPoint y: 390, endPoint x: 366, endPoint y: 440, distance: 62.0
click at [366, 459] on div "This is the major conference for LATAM studies and is important for meeting new…" at bounding box center [677, 498] width 716 height 79
copy div "This is the major conference for LATAM studies and is important for meeting new…"
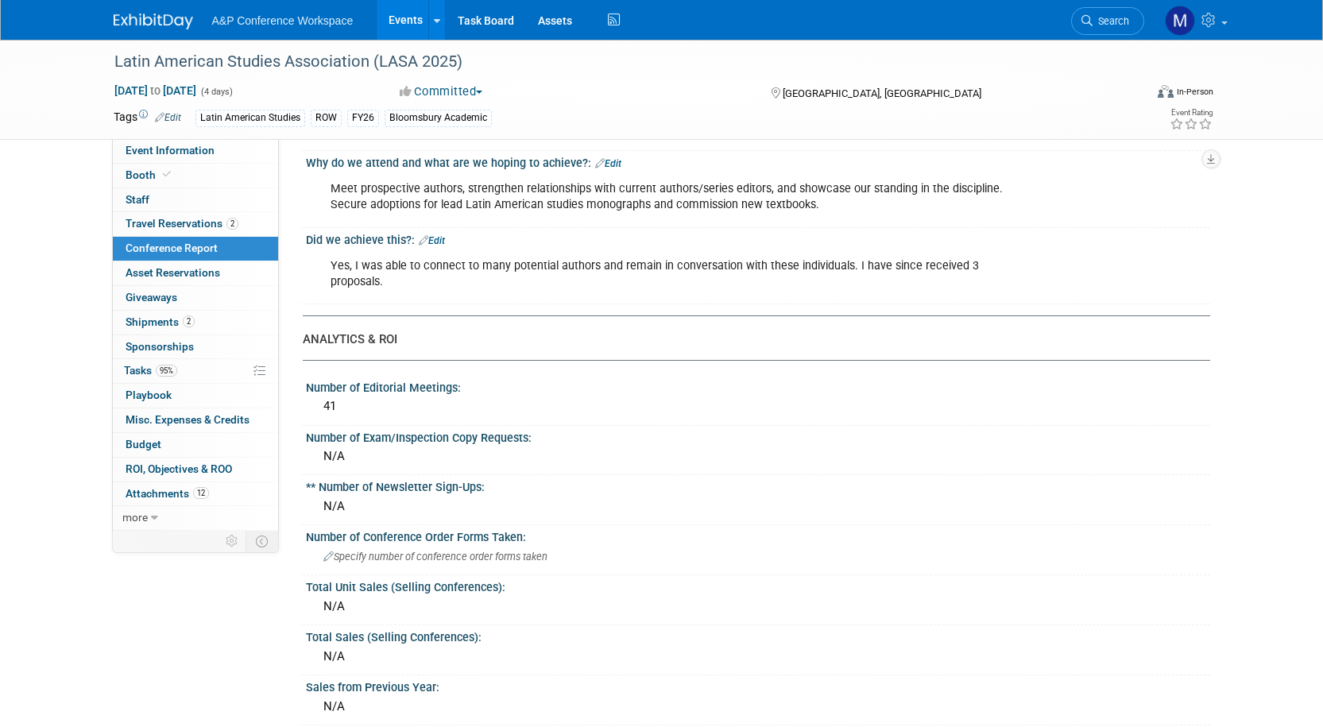
scroll to position [0, 0]
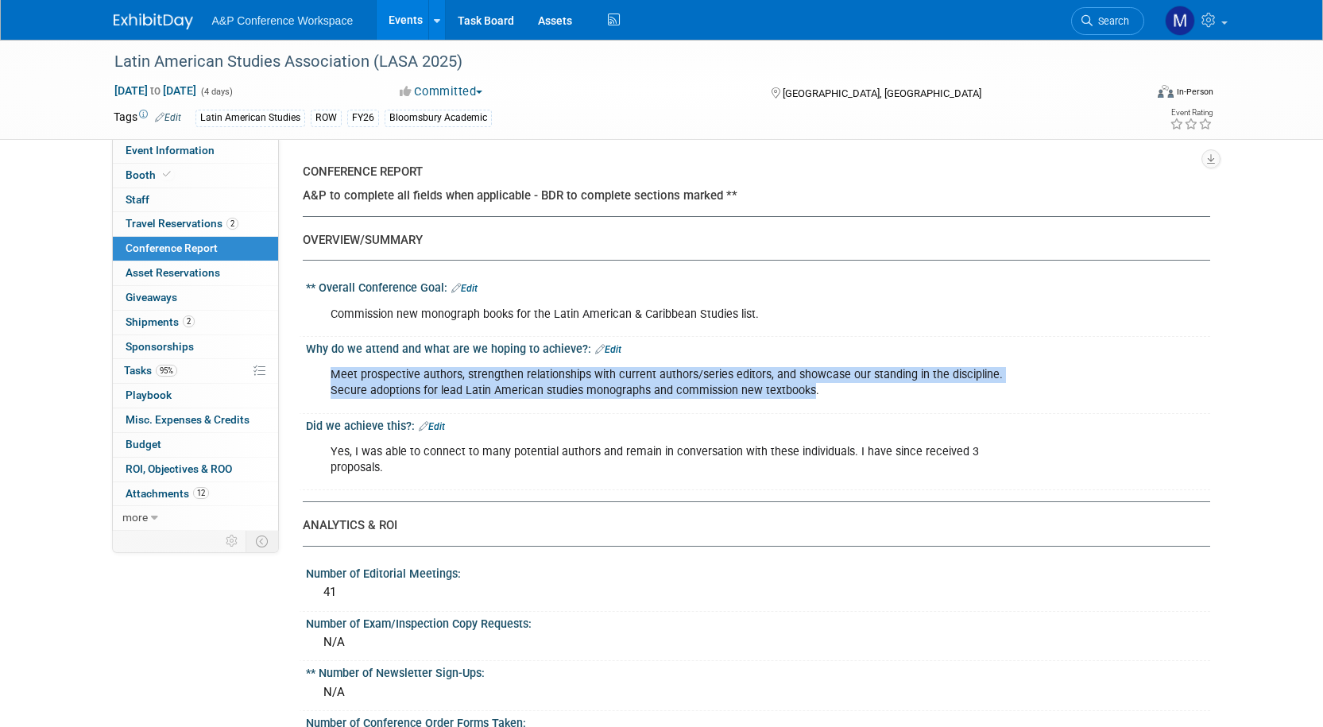
drag, startPoint x: 309, startPoint y: 372, endPoint x: 811, endPoint y: 390, distance: 502.5
click at [811, 390] on div "Meet prospective authors, strengthen relationships with current authors/series …" at bounding box center [758, 381] width 904 height 53
copy div "Meet prospective authors, strengthen relationships with current authors/series …"
